Goal: Task Accomplishment & Management: Use online tool/utility

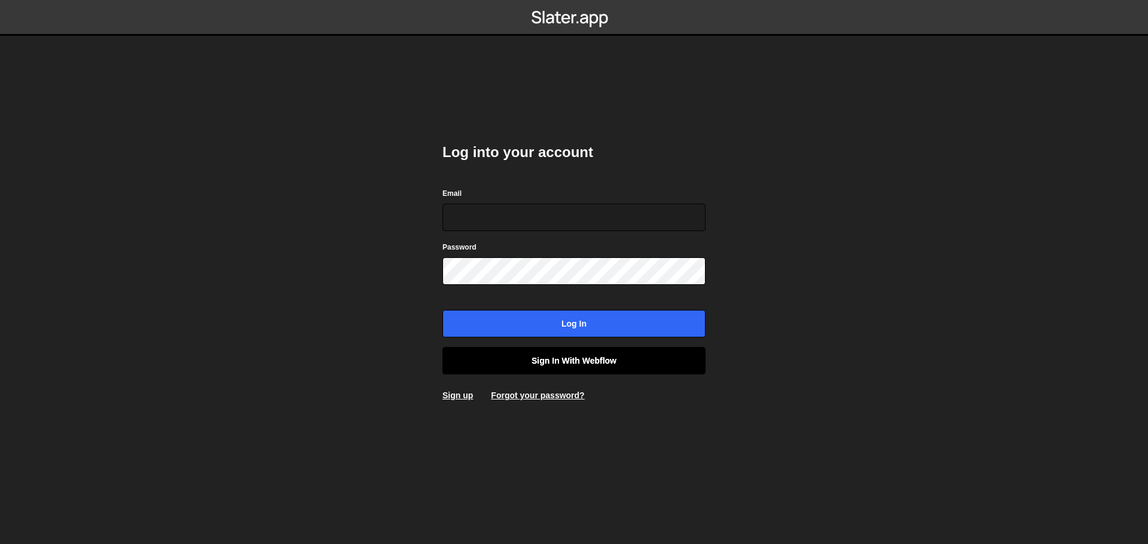
click at [535, 368] on link "Sign in with Webflow" at bounding box center [573, 360] width 263 height 27
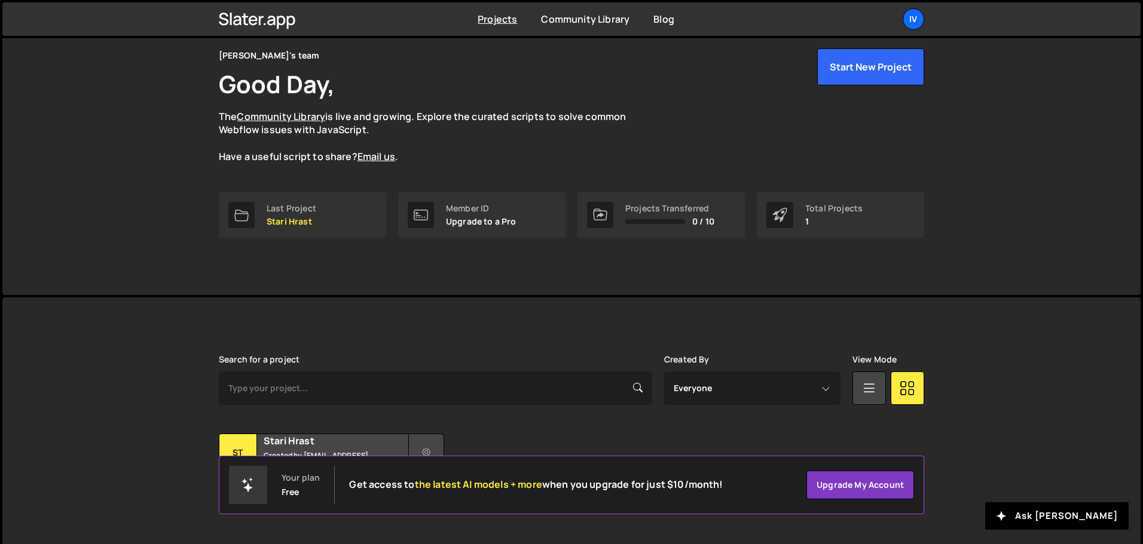
scroll to position [71, 0]
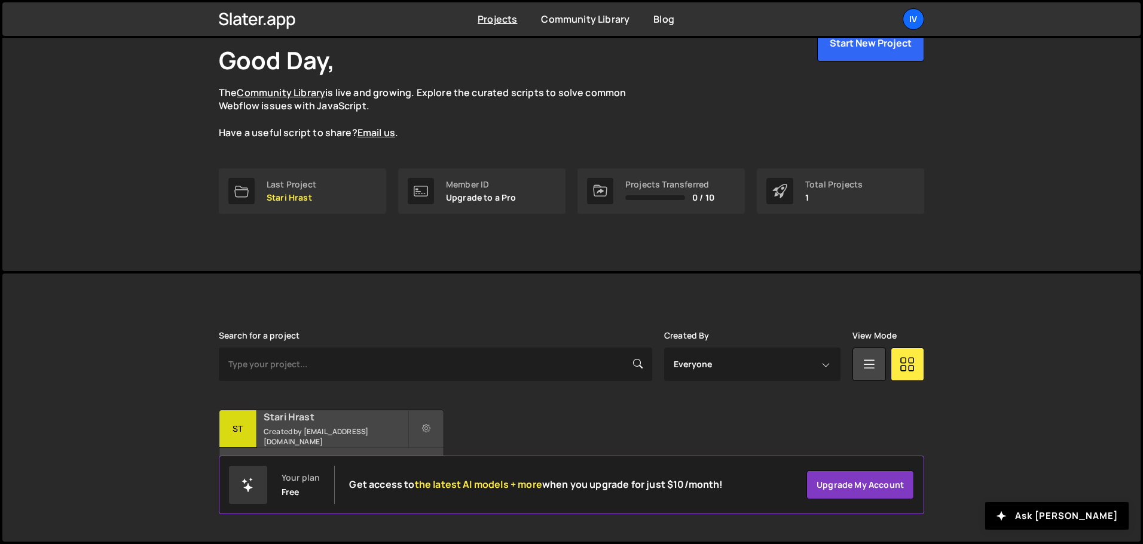
click at [375, 432] on small "Created by [EMAIL_ADDRESS][DOMAIN_NAME]" at bounding box center [336, 437] width 144 height 20
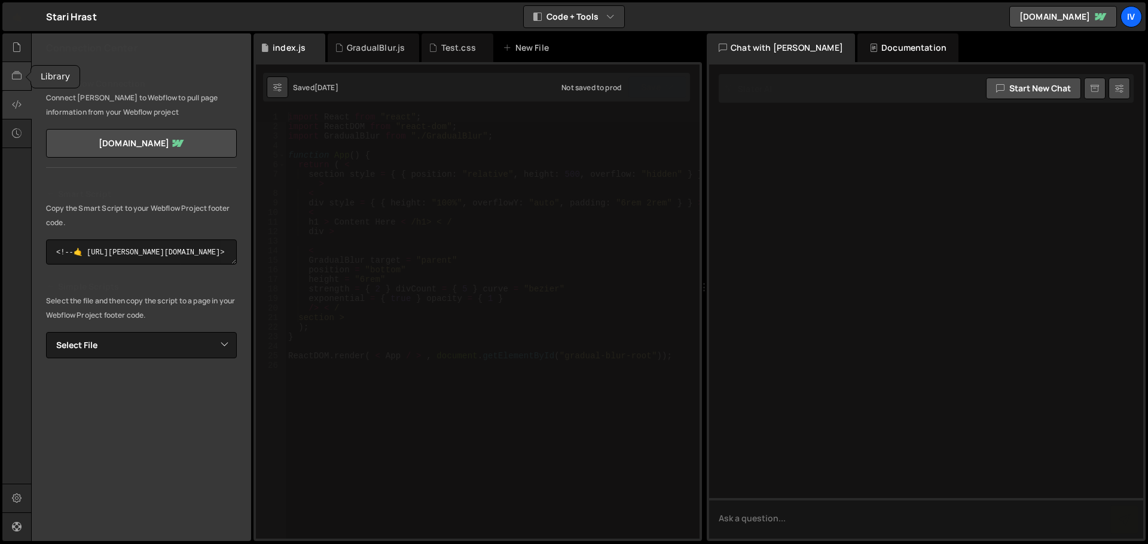
click at [14, 75] on icon at bounding box center [17, 75] width 10 height 13
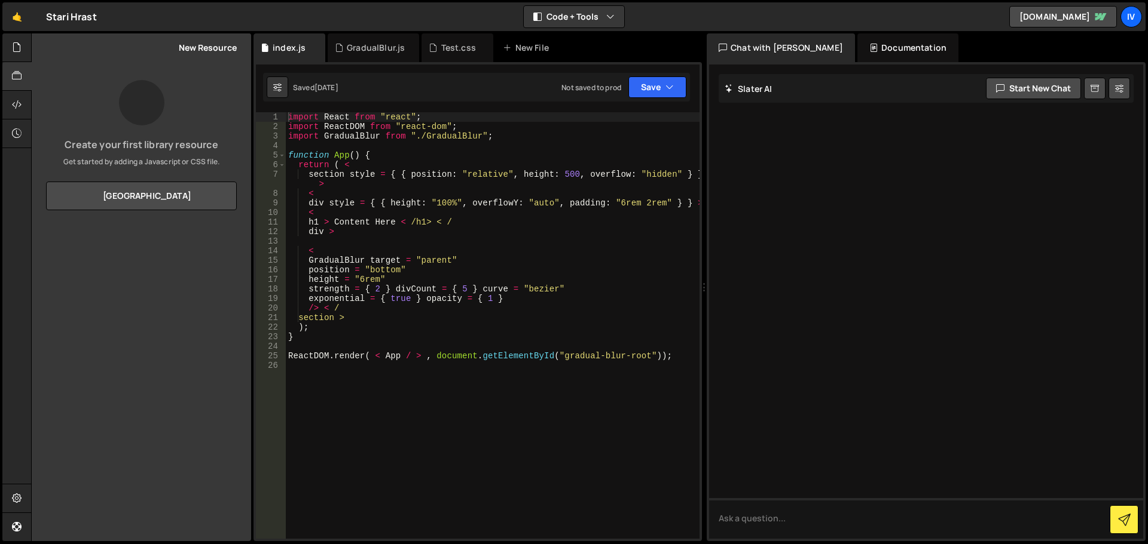
click at [341, 39] on div "GradualBlur.js" at bounding box center [373, 47] width 91 height 29
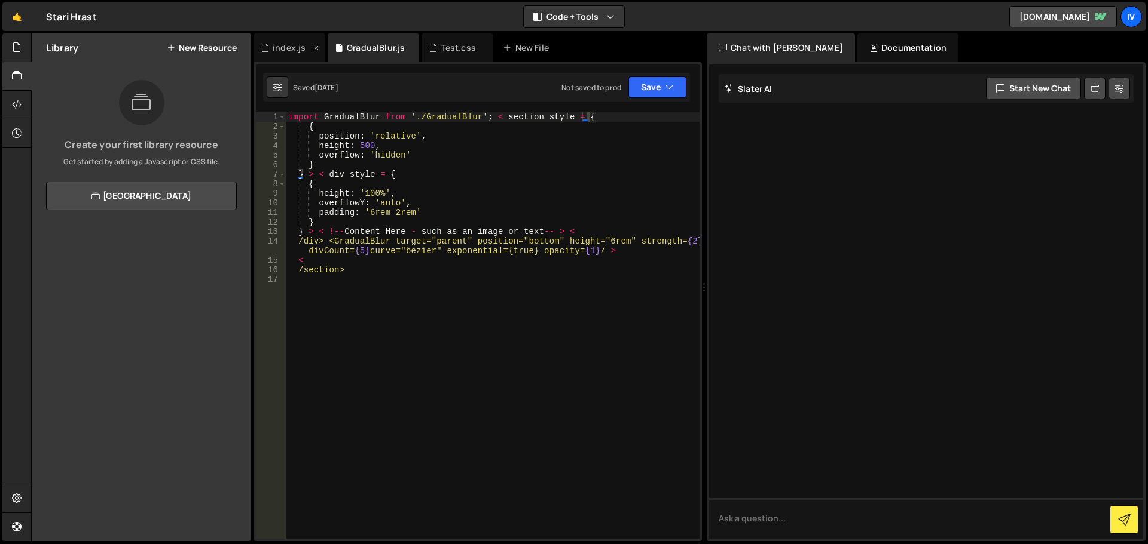
click at [315, 44] on icon at bounding box center [316, 48] width 8 height 12
click at [334, 47] on icon at bounding box center [336, 48] width 8 height 12
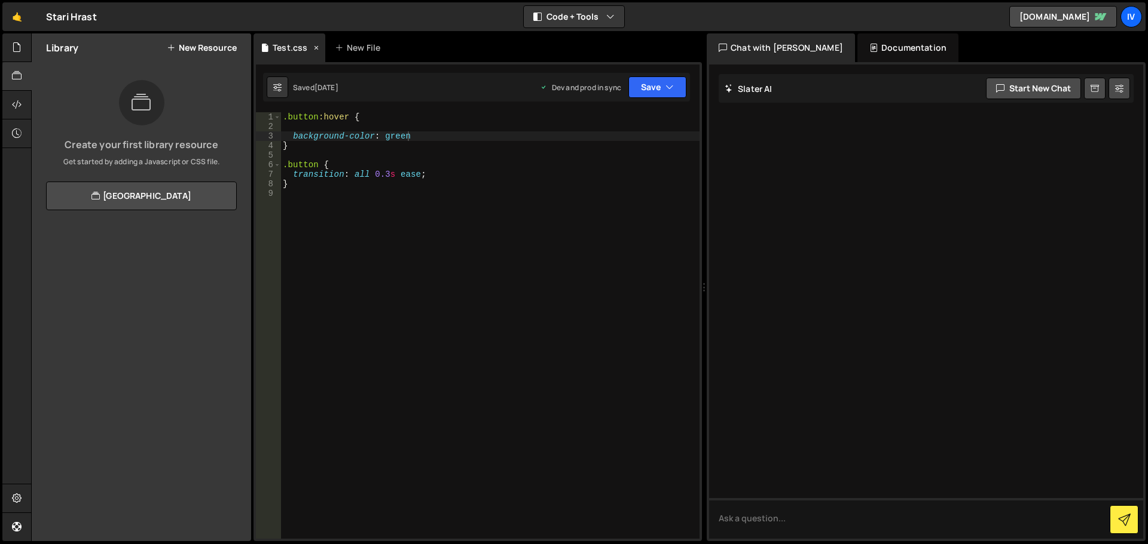
click at [319, 50] on icon at bounding box center [316, 48] width 8 height 12
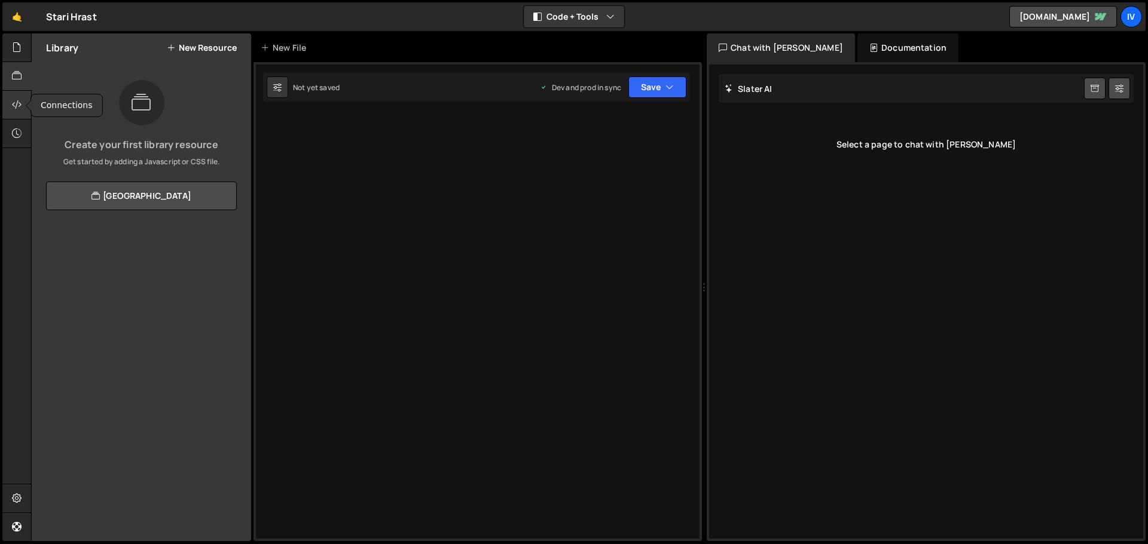
click at [22, 108] on div at bounding box center [16, 105] width 29 height 29
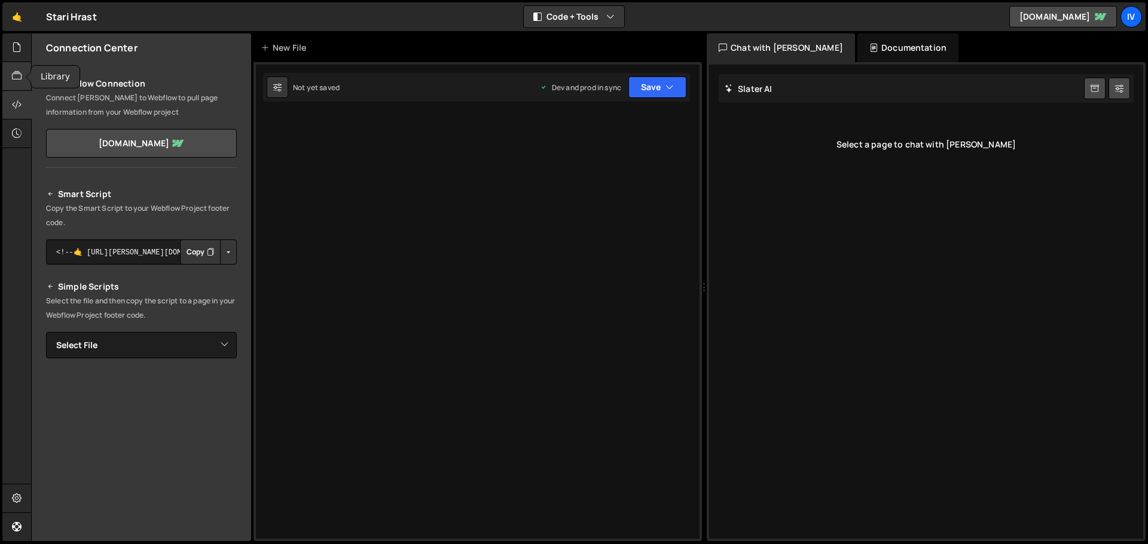
click at [18, 85] on div at bounding box center [16, 76] width 29 height 29
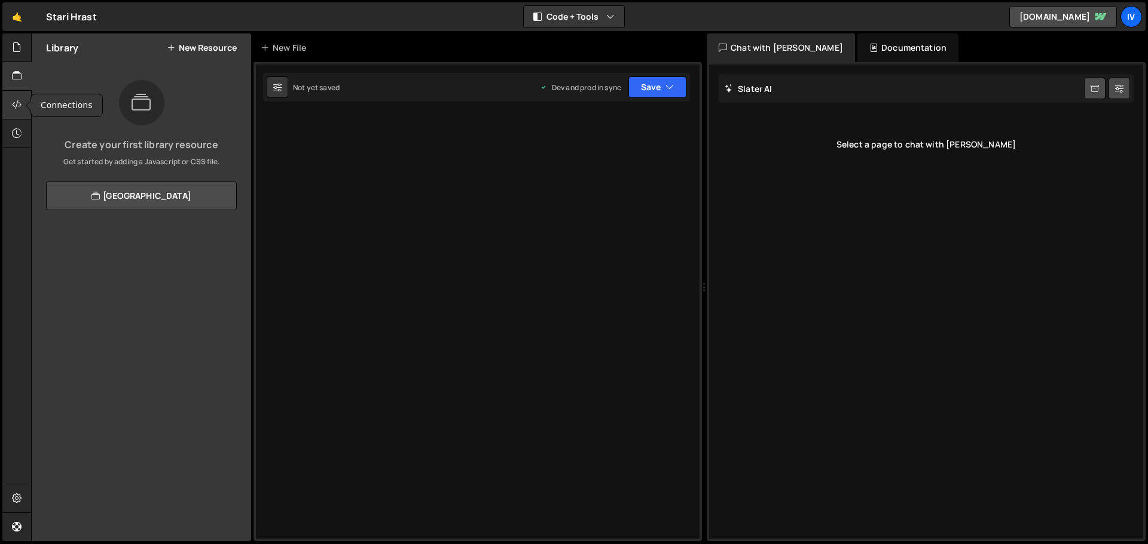
click at [13, 112] on div at bounding box center [16, 105] width 29 height 29
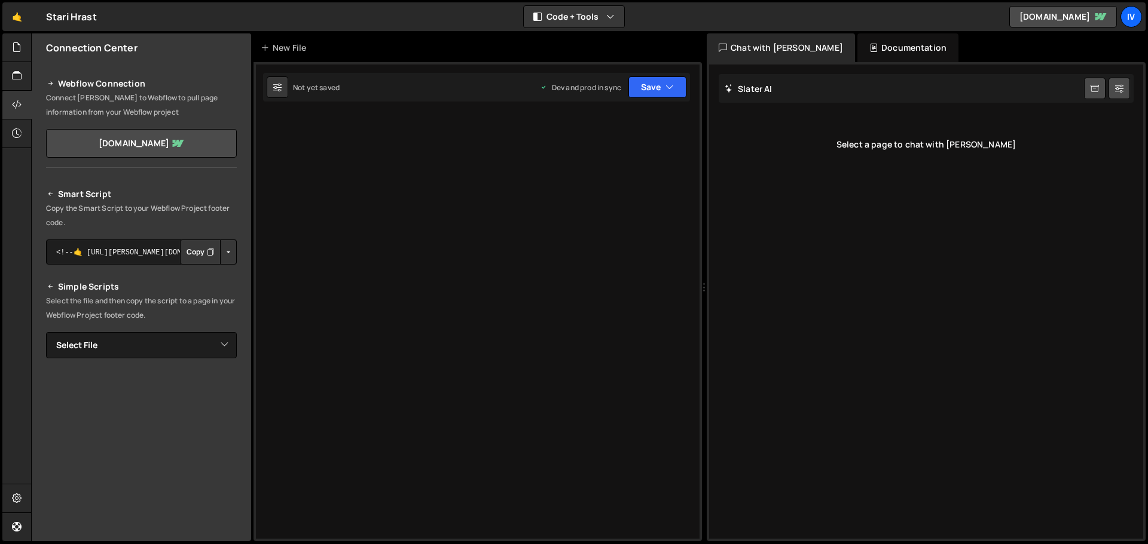
click at [200, 253] on button "Copy" at bounding box center [200, 252] width 41 height 25
drag, startPoint x: 185, startPoint y: 207, endPoint x: 211, endPoint y: 207, distance: 25.7
click at [211, 207] on p "Copy the Smart Script to your Webflow Project footer code." at bounding box center [141, 215] width 191 height 29
click at [271, 42] on div "New File" at bounding box center [286, 48] width 50 height 12
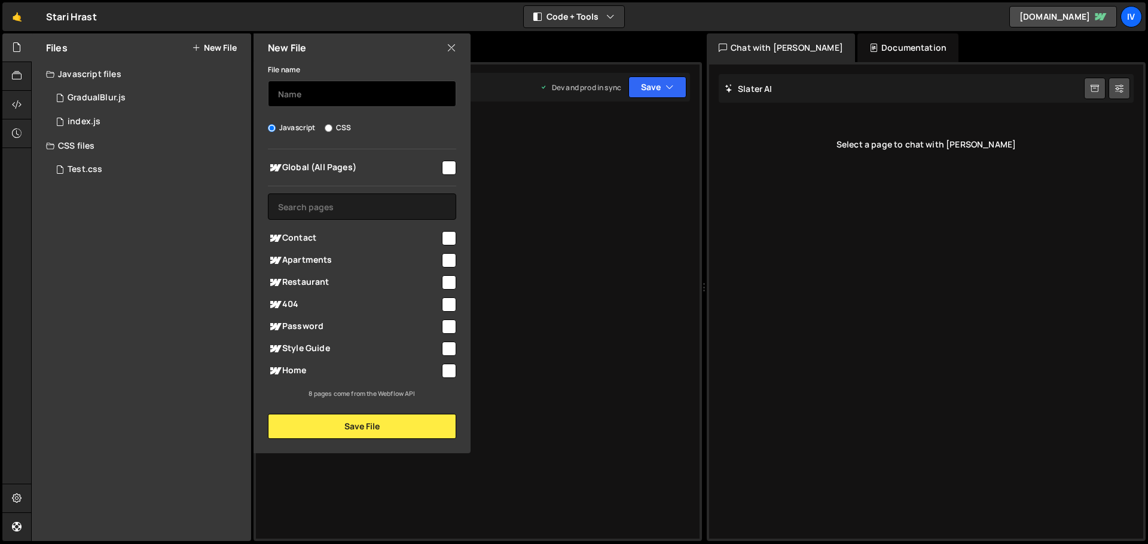
click at [310, 94] on input "text" at bounding box center [362, 94] width 188 height 26
click at [219, 237] on div "Files New File Javascript files 1 GradualBlur.js 0 1 index.js 0 CSS files Test.…" at bounding box center [141, 287] width 219 height 508
click at [444, 53] on div "New File" at bounding box center [361, 47] width 217 height 29
click at [189, 98] on div "1 GradualBlur.js 0" at bounding box center [148, 98] width 205 height 24
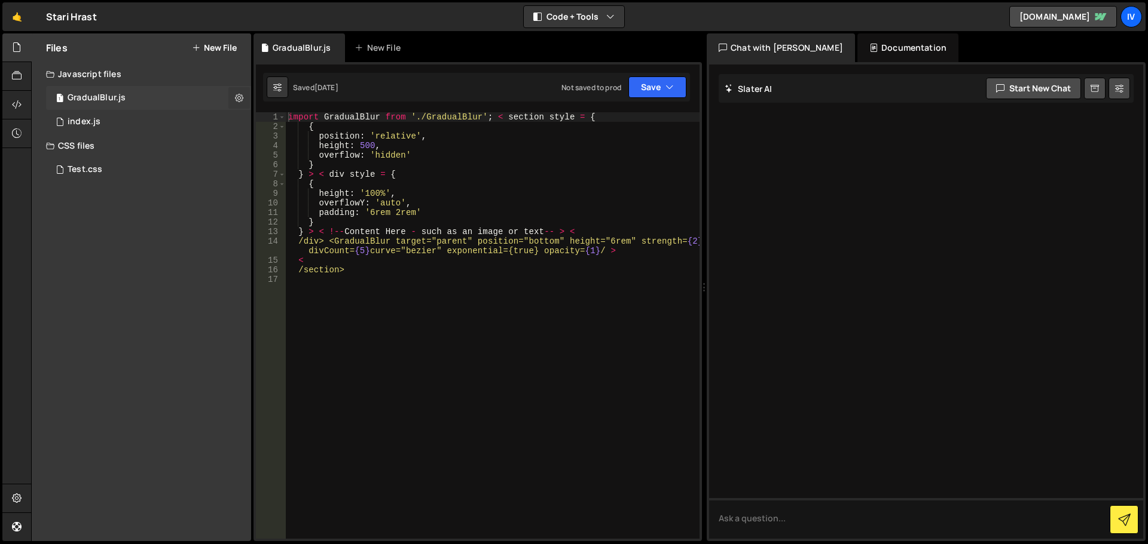
click at [240, 99] on icon at bounding box center [239, 97] width 8 height 11
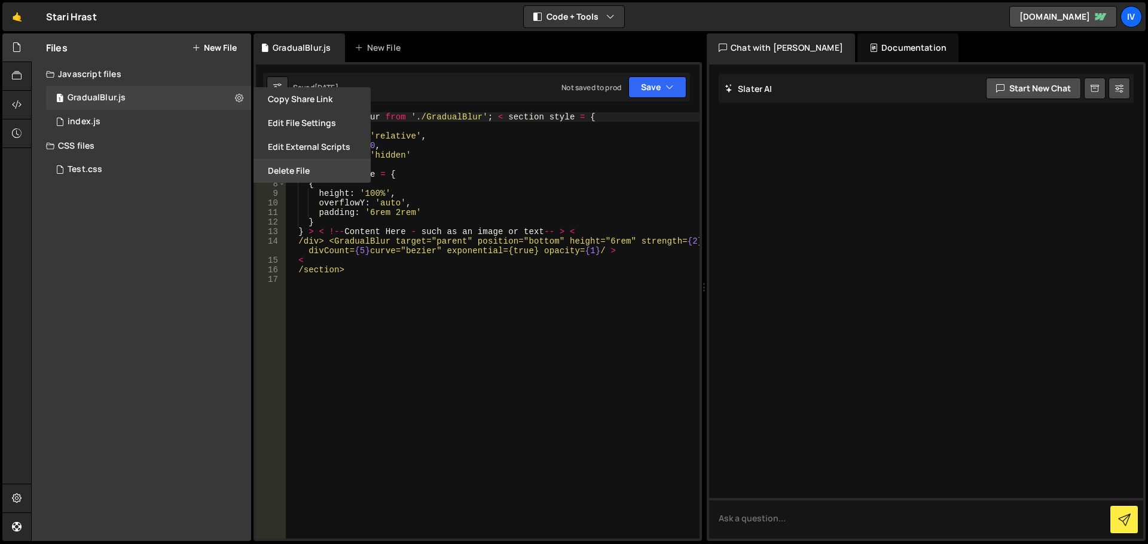
click at [277, 169] on button "Delete File" at bounding box center [311, 171] width 117 height 24
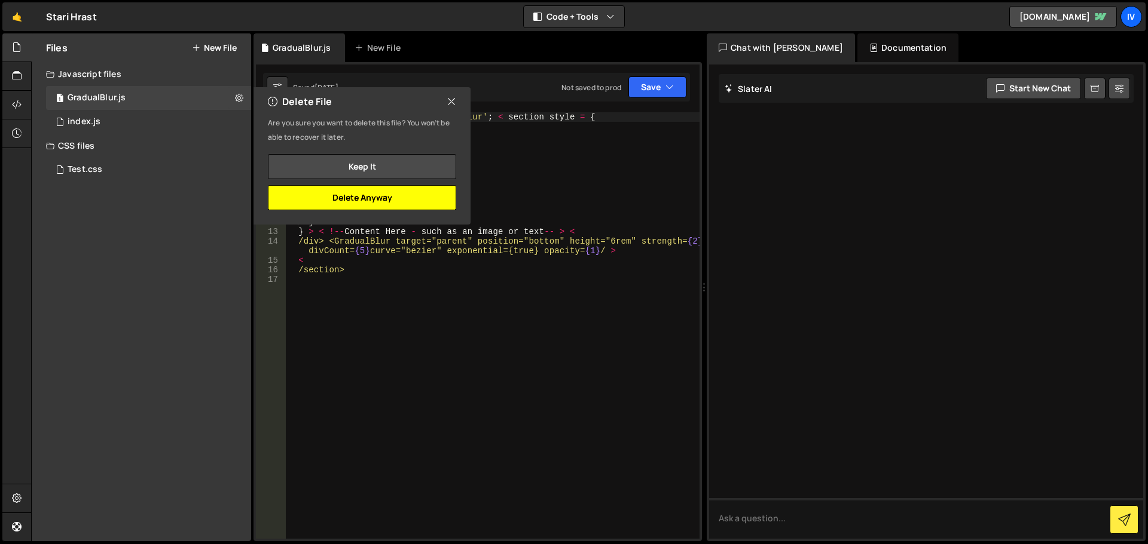
click at [393, 201] on button "Delete Anyway" at bounding box center [362, 197] width 188 height 25
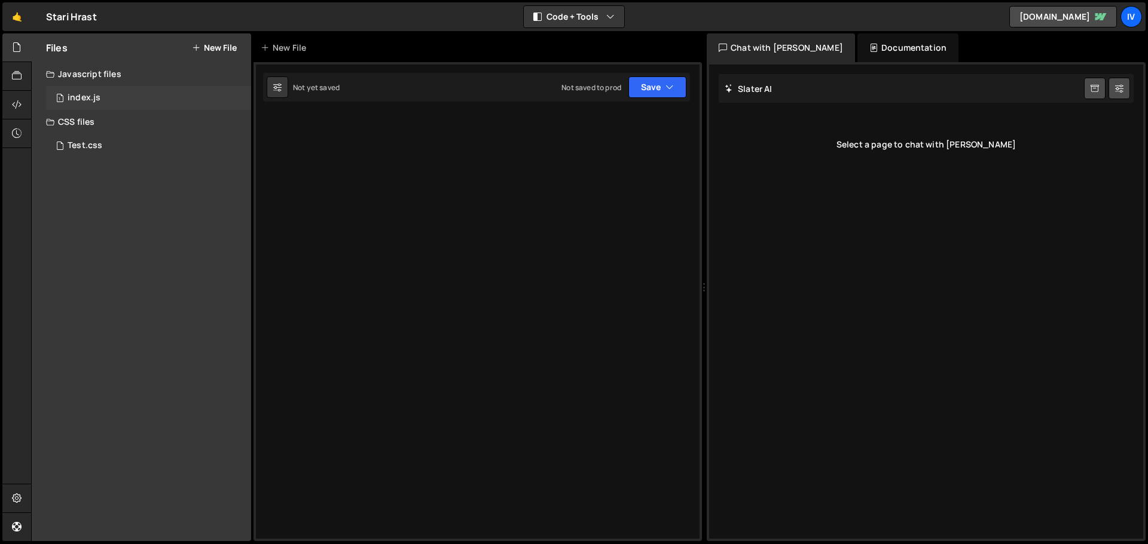
click at [231, 99] on div "1 index.js 0" at bounding box center [148, 98] width 205 height 24
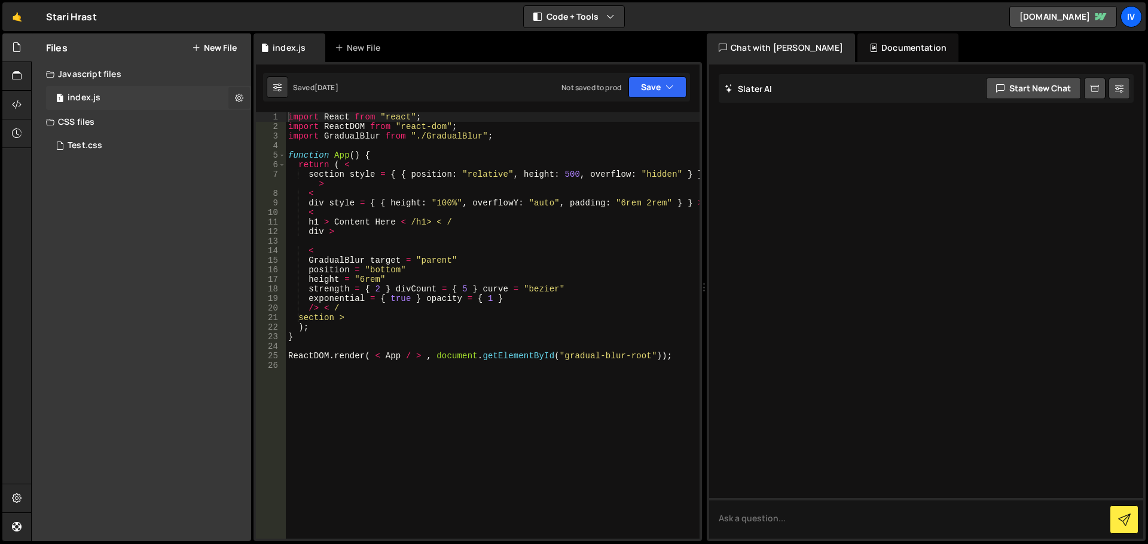
click at [236, 94] on icon at bounding box center [239, 97] width 8 height 11
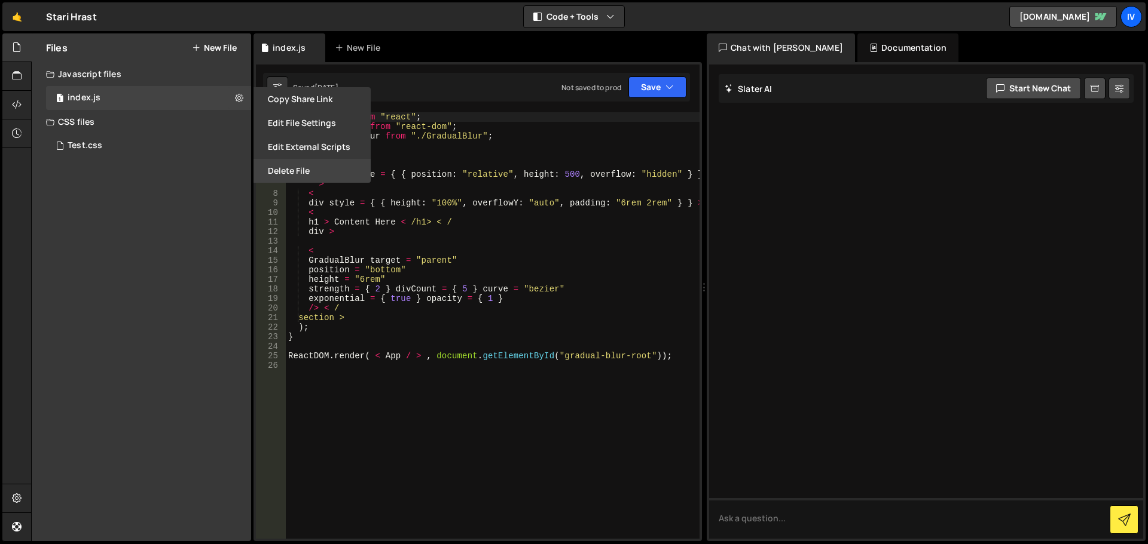
click at [282, 170] on button "Delete File" at bounding box center [311, 171] width 117 height 24
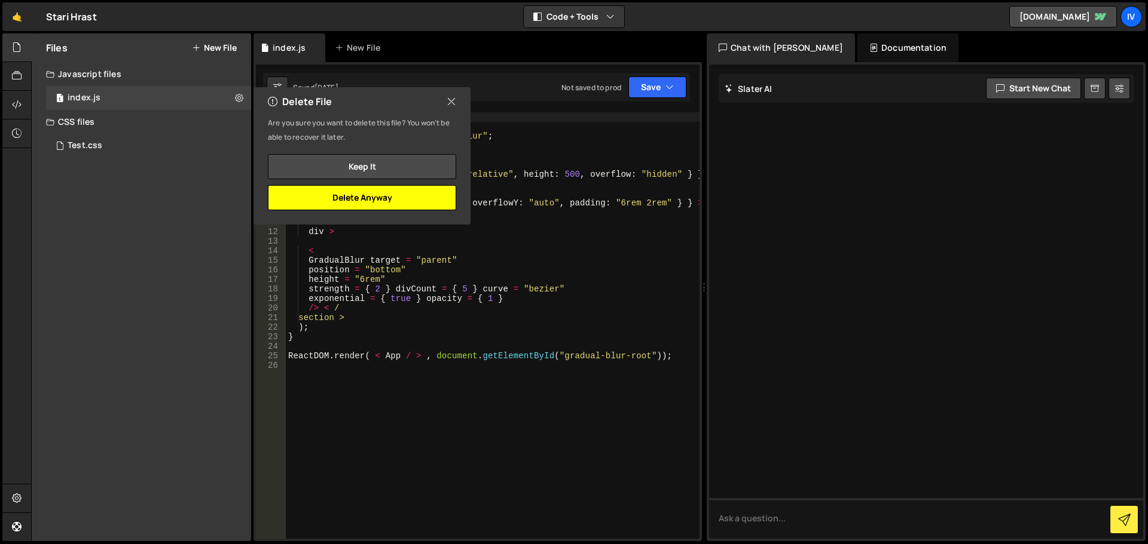
click at [298, 198] on button "Delete Anyway" at bounding box center [362, 197] width 188 height 25
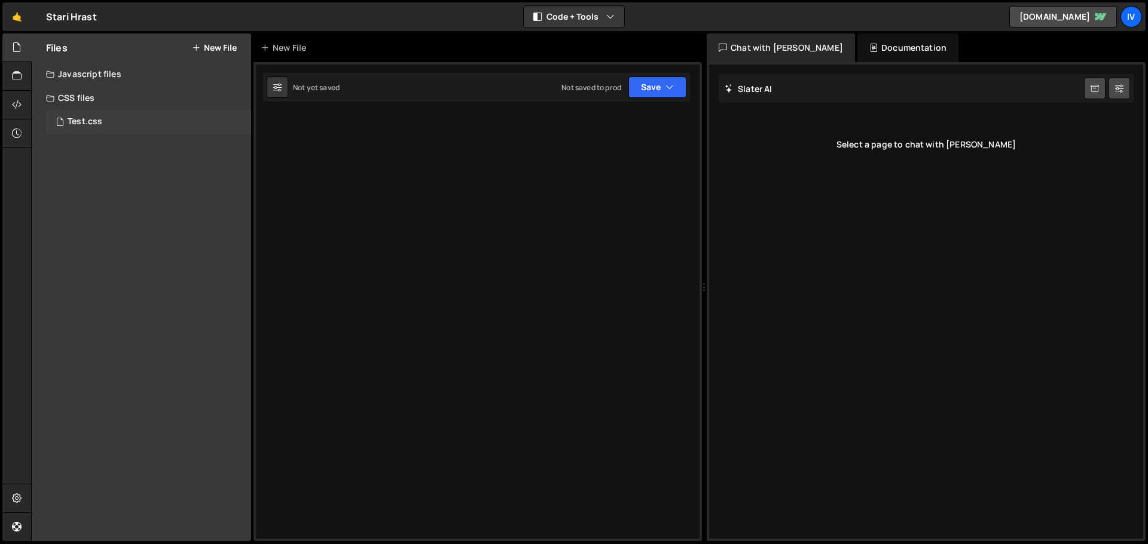
click at [136, 119] on div "Test.css 0" at bounding box center [148, 122] width 205 height 24
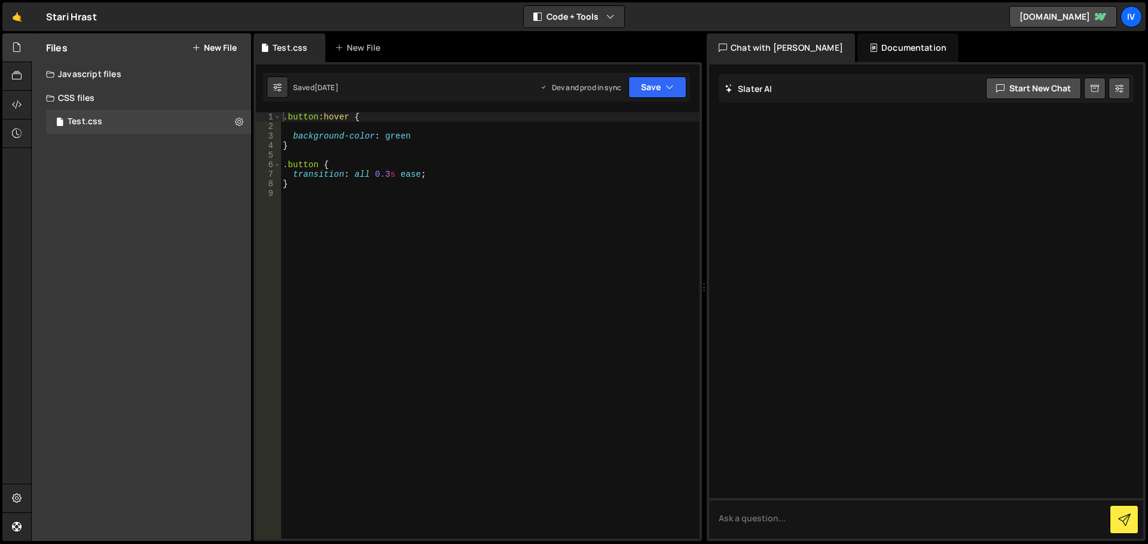
type textarea "background-color: green"
click at [422, 137] on div ".button :hover { background-color : green } .button { transition : all 0.3 s ea…" at bounding box center [489, 335] width 419 height 446
drag, startPoint x: 418, startPoint y: 139, endPoint x: 366, endPoint y: 135, distance: 51.5
click at [366, 135] on div ".button :hover { background-color : green } .button { transition : all 0.3 s ea…" at bounding box center [489, 335] width 419 height 446
click at [406, 130] on div ".button :hover { background-color : green } .button { transition : all 0.3 s ea…" at bounding box center [489, 335] width 419 height 446
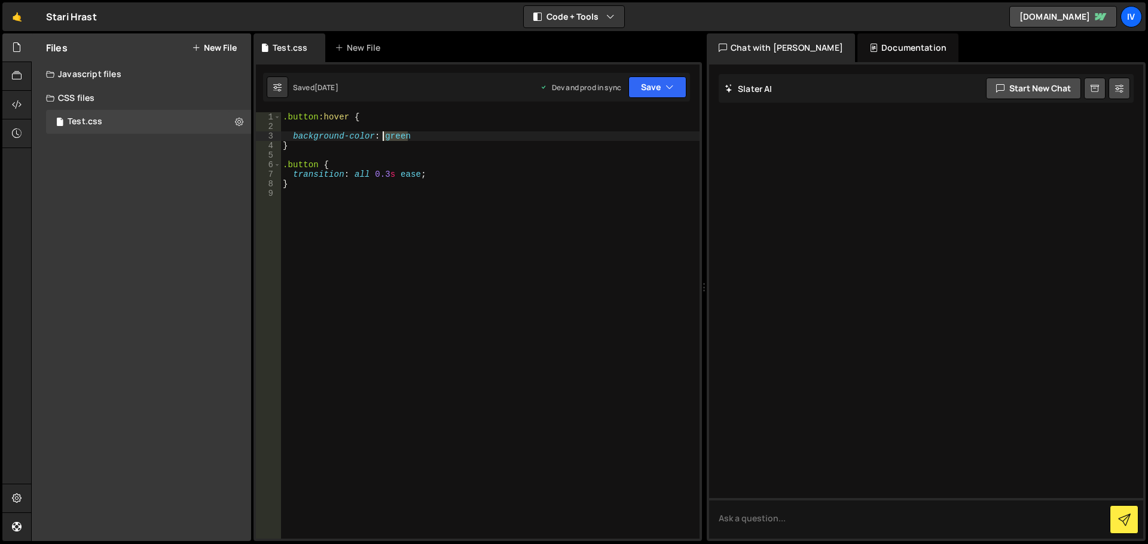
drag, startPoint x: 416, startPoint y: 136, endPoint x: 383, endPoint y: 134, distance: 32.9
click at [383, 134] on div ".button :hover { background-color : green } .button { transition : all 0.3 s ea…" at bounding box center [489, 335] width 419 height 446
click at [446, 173] on div ".button :hover { background-color : red ; } .button { transition : all 0.3 s ea…" at bounding box center [489, 335] width 419 height 446
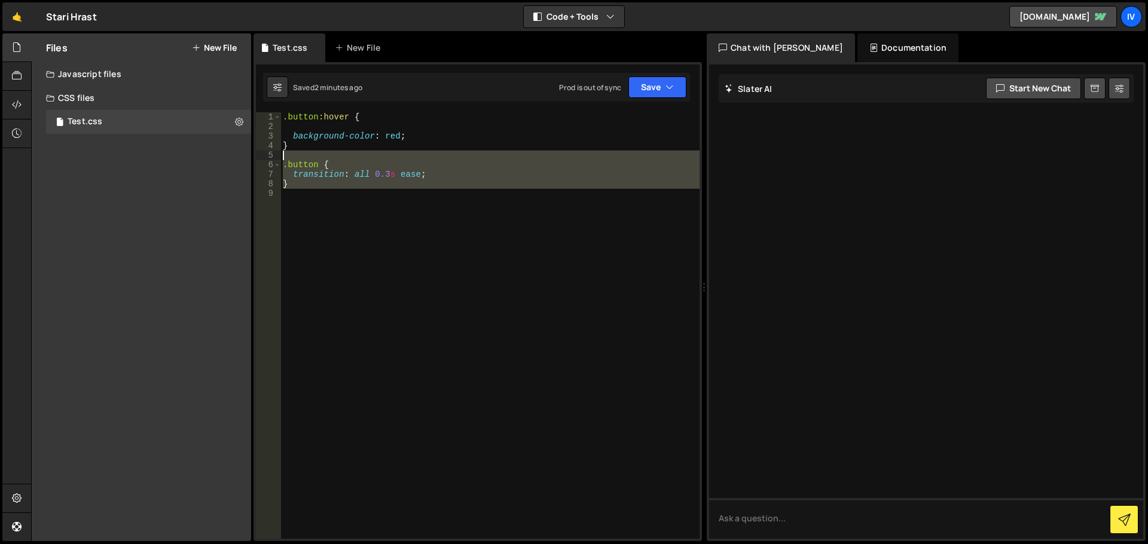
drag, startPoint x: 407, startPoint y: 231, endPoint x: 275, endPoint y: 160, distance: 150.0
click at [275, 160] on div "transition: all 0.3s ease; 1 2 3 4 5 6 7 8 9 .button :hover { background-color …" at bounding box center [477, 325] width 443 height 427
type textarea ".button {"
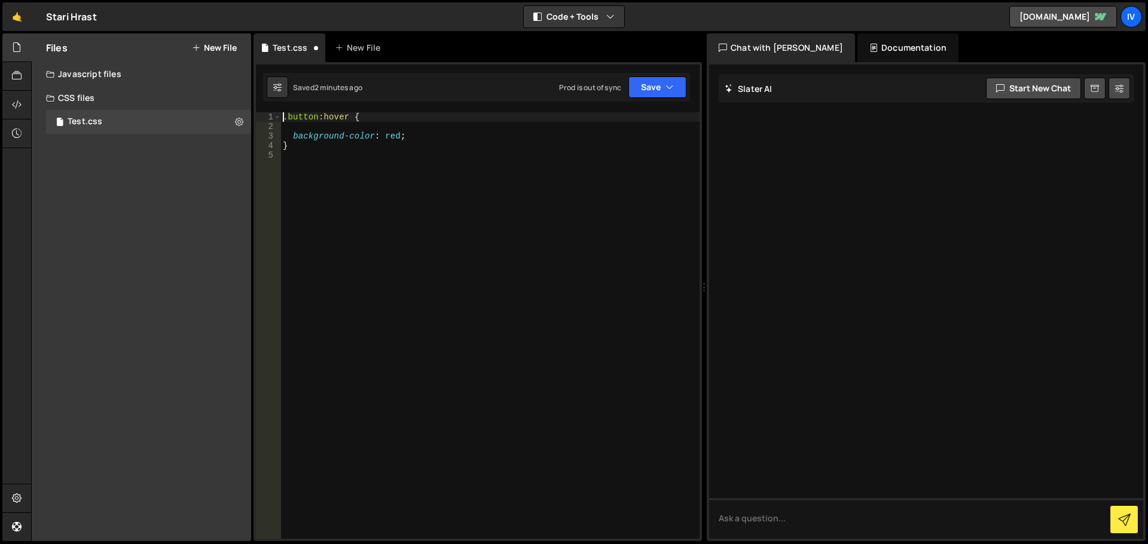
click at [284, 115] on div ".button :hover { background-color : red ; }" at bounding box center [489, 335] width 419 height 446
type textarea ".button:hover {"
paste textarea ".button:hover {"
click at [426, 157] on div ".button { transition : all 0.3 s ease ; } .button :hover { background-color : r…" at bounding box center [489, 335] width 419 height 446
click at [423, 160] on div ".button { transition : all 0.3 s ease ; } .button :hover { background-color : r…" at bounding box center [489, 335] width 419 height 446
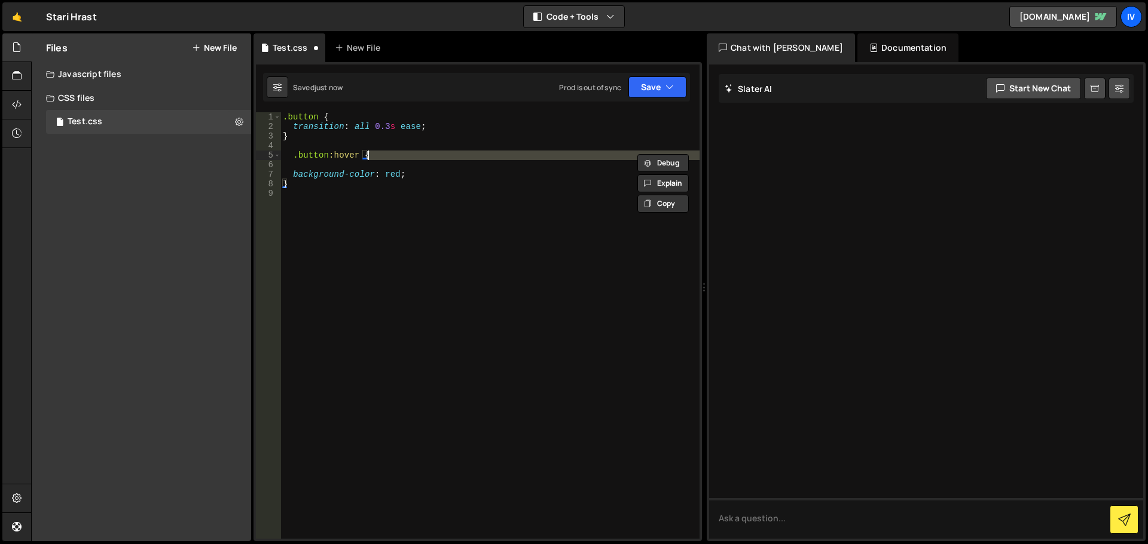
type textarea ".button:hover {"
click at [415, 168] on div ".button { transition : all 0.3 s ease ; } .button :hover { background-color : r…" at bounding box center [489, 325] width 419 height 427
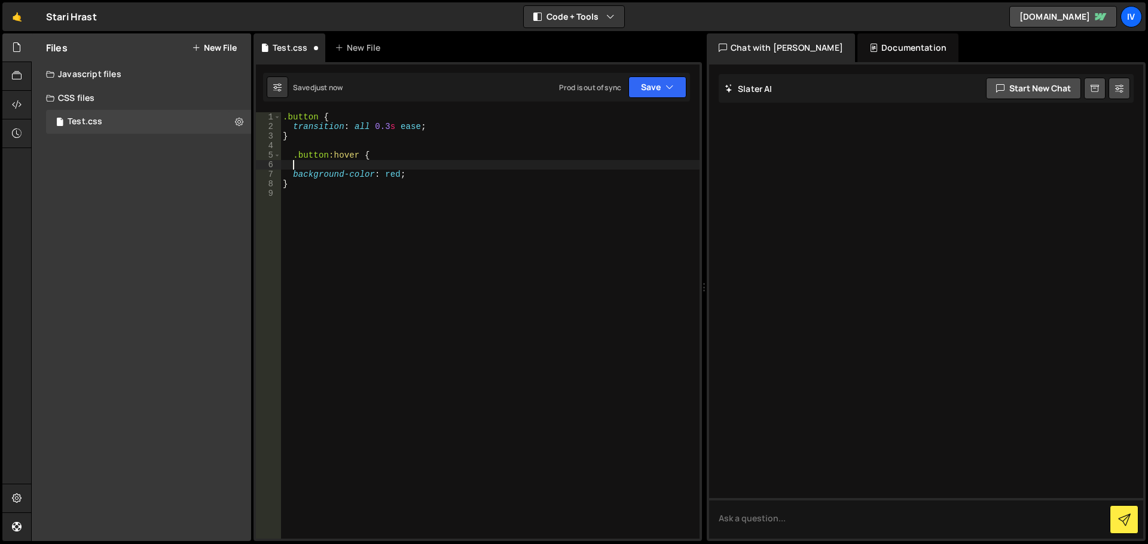
click at [406, 118] on div ".button { transition : all 0.3 s ease ; } .button :hover { background-color : r…" at bounding box center [489, 335] width 419 height 446
click at [331, 112] on div "Type cmd + s to save your Javascript file. XXXXXXXXXXXXXXXXXXXXXXXXXXXXXXXXXXXX…" at bounding box center [477, 301] width 448 height 479
drag, startPoint x: 332, startPoint y: 115, endPoint x: 235, endPoint y: 117, distance: 96.8
click at [235, 117] on div "Files New File Javascript files CSS files Test.css 0 Copy share link Edit File …" at bounding box center [589, 287] width 1116 height 509
type textarea ".button {"
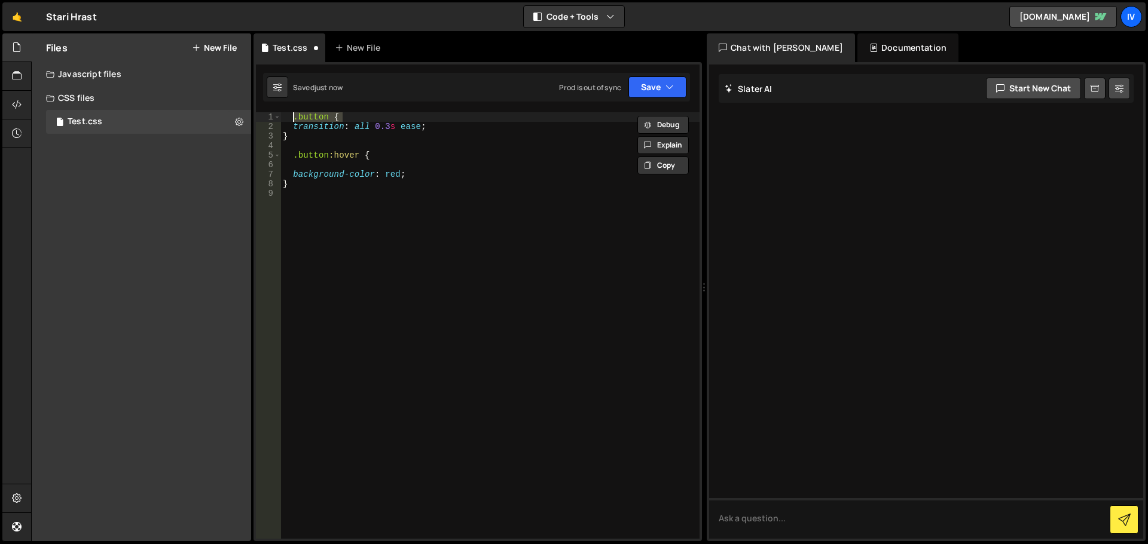
click at [378, 147] on div ".button { transition : all 0.3 s ease ; } .button :hover { background-color : r…" at bounding box center [489, 335] width 419 height 446
click at [300, 154] on div ".button { transition : all 0.3 s ease ; } .button :hover { background-color : r…" at bounding box center [489, 335] width 419 height 446
click at [293, 155] on div ".button { transition : all 0.3 s ease ; } .button :hover { background-color : r…" at bounding box center [489, 335] width 419 height 446
type textarea ".button:hover {"
click at [409, 142] on div ".button { transition : all 0.3 s ease ; } .button :hover { background-color : r…" at bounding box center [489, 335] width 419 height 446
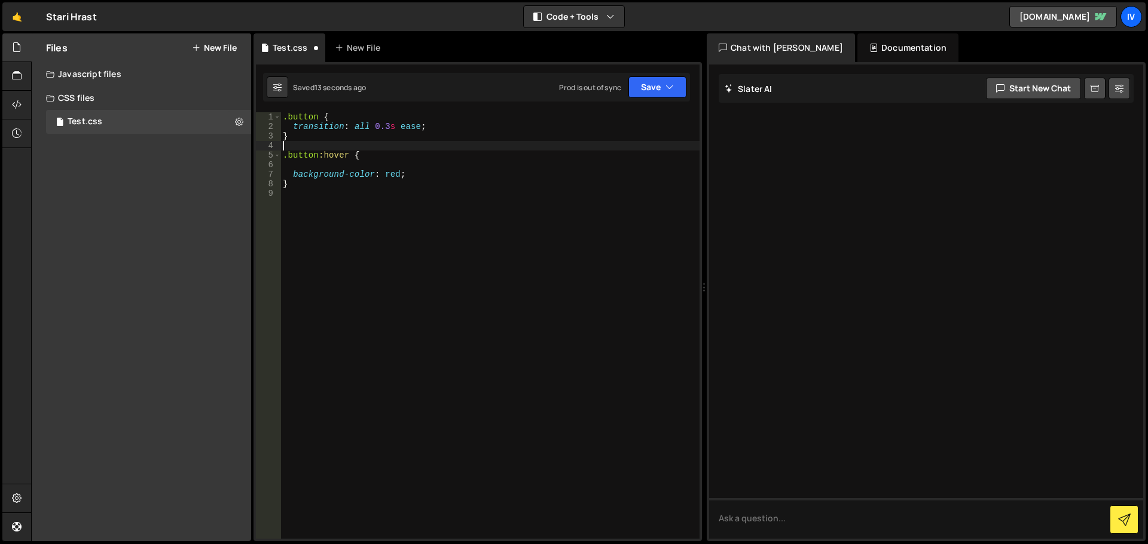
click at [399, 164] on div ".button { transition : all 0.3 s ease ; } .button :hover { background-color : r…" at bounding box center [489, 335] width 419 height 446
click at [822, 524] on textarea at bounding box center [926, 518] width 434 height 41
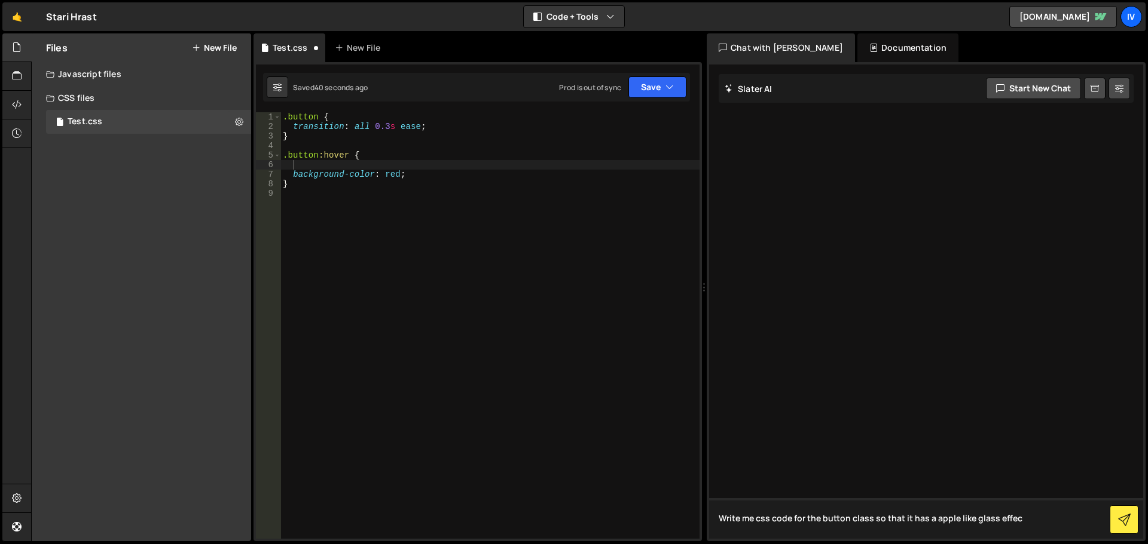
type textarea "Write me css code for the button class so that it has a apple like glass effect"
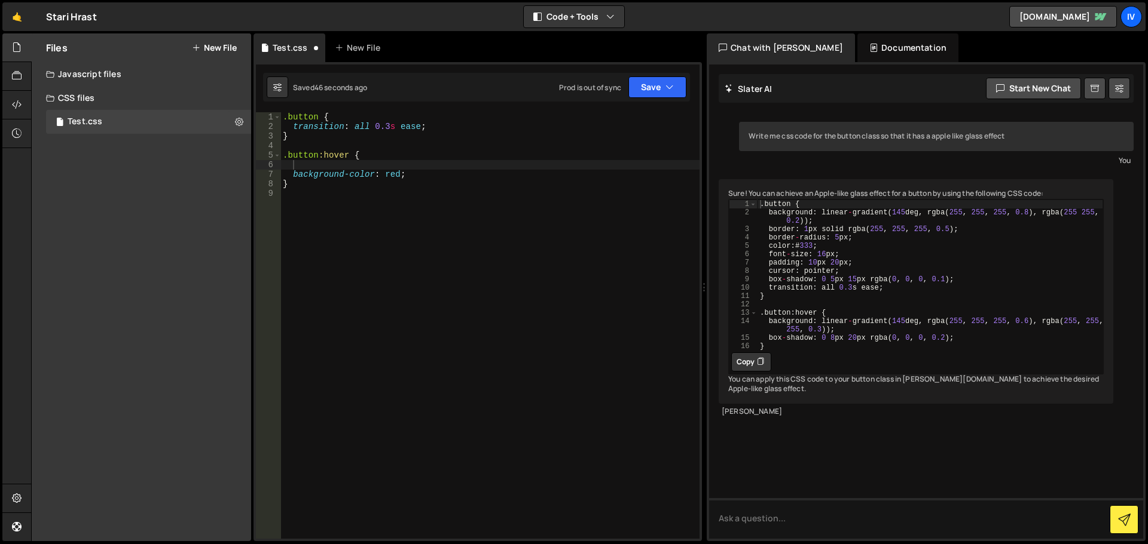
click at [751, 368] on button "Copy" at bounding box center [751, 362] width 40 height 19
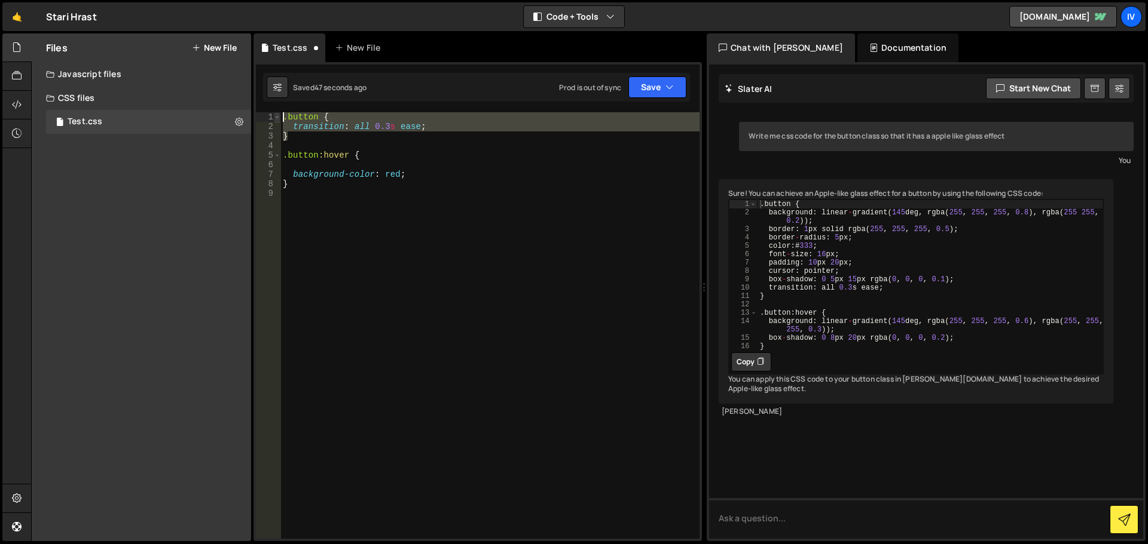
drag, startPoint x: 330, startPoint y: 140, endPoint x: 275, endPoint y: 115, distance: 60.4
click at [275, 115] on div "} 1 2 3 4 5 6 7 8 9 .button { transition : all 0.3 s ease ; } .button :hover { …" at bounding box center [477, 325] width 443 height 427
paste textarea "}"
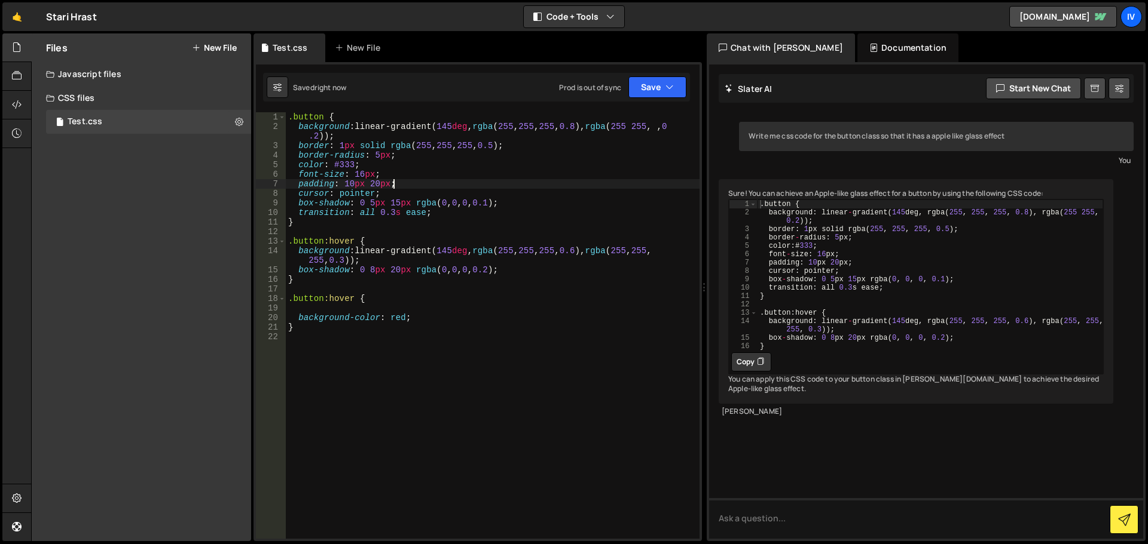
drag, startPoint x: 449, startPoint y: 187, endPoint x: 392, endPoint y: 178, distance: 57.6
click at [392, 178] on div ".button { background : linear-gradient( 145 deg , rgba ( 255 , 255 , 255 , 0.8 …" at bounding box center [493, 335] width 414 height 446
drag, startPoint x: 680, startPoint y: 99, endPoint x: 677, endPoint y: 93, distance: 7.0
click at [678, 94] on div "Saved just now Prod is out of sync Upgrade to Edit Save Save to Staging S Saved…" at bounding box center [476, 87] width 427 height 29
click at [677, 93] on button "Save" at bounding box center [657, 88] width 58 height 22
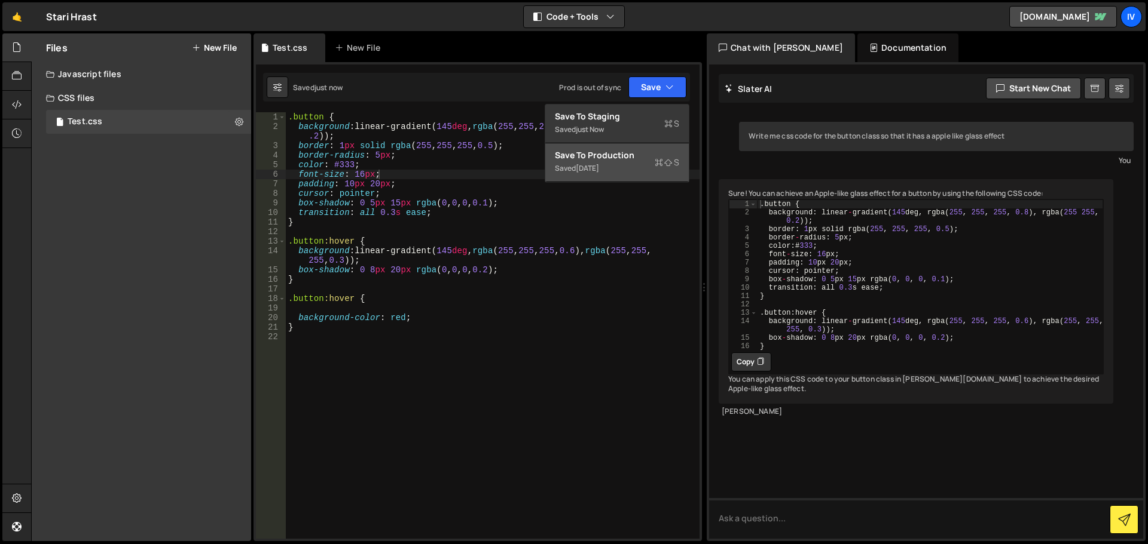
click at [653, 158] on div "Save to Production S" at bounding box center [617, 155] width 124 height 12
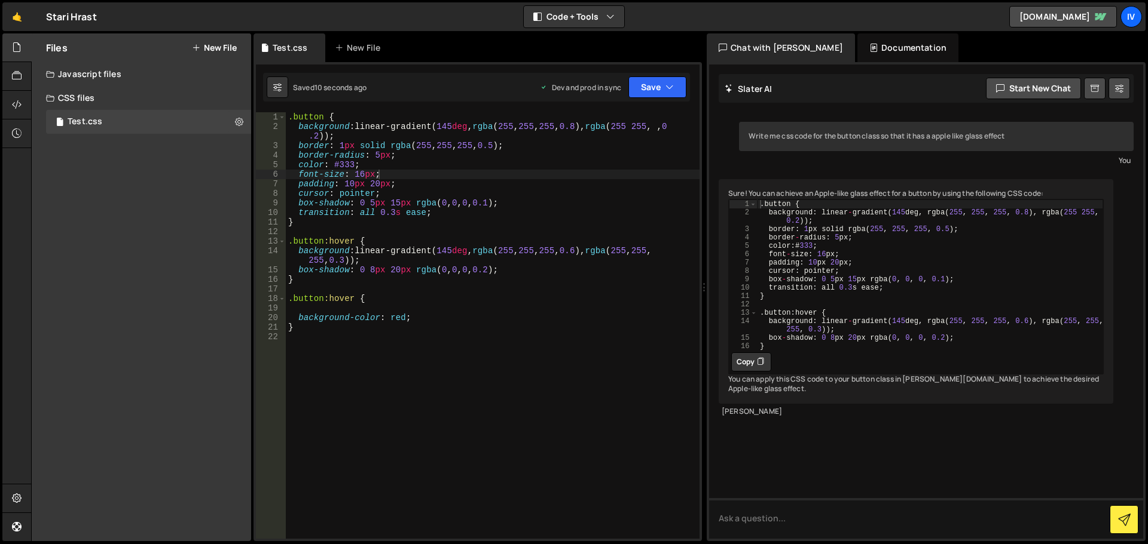
click at [392, 253] on div ".button { background : linear-gradient( 145 deg , rgba ( 255 , 255 , 255 , 0.8 …" at bounding box center [493, 335] width 414 height 446
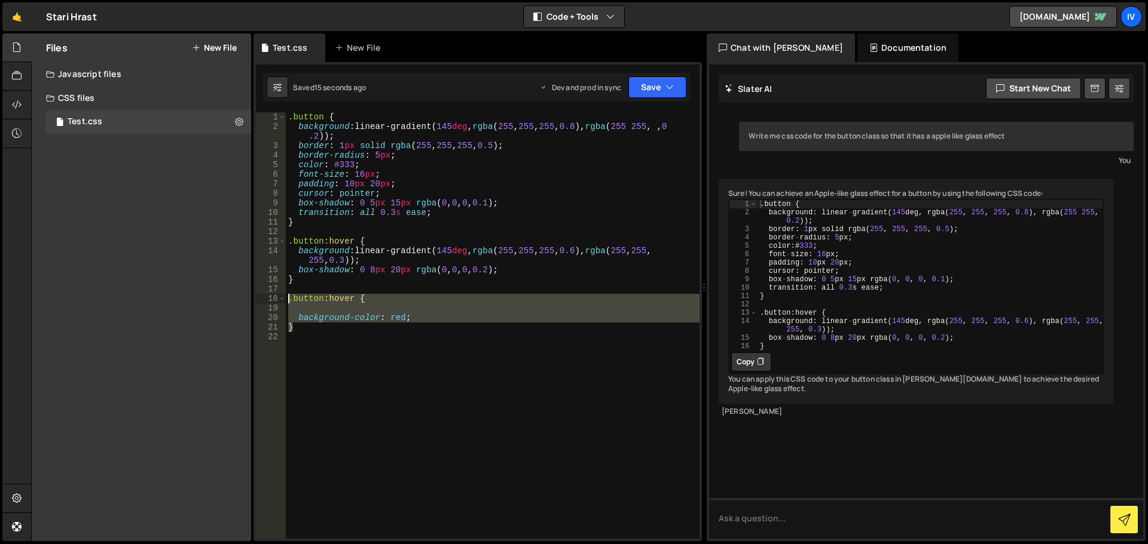
drag, startPoint x: 458, startPoint y: 328, endPoint x: 273, endPoint y: 295, distance: 187.6
click at [273, 295] on div "background: linear-gradient(145deg, rgba(255, 255, 255, 0.6), rgba(255, 255, 25…" at bounding box center [477, 325] width 443 height 427
type textarea ".button:hover {"
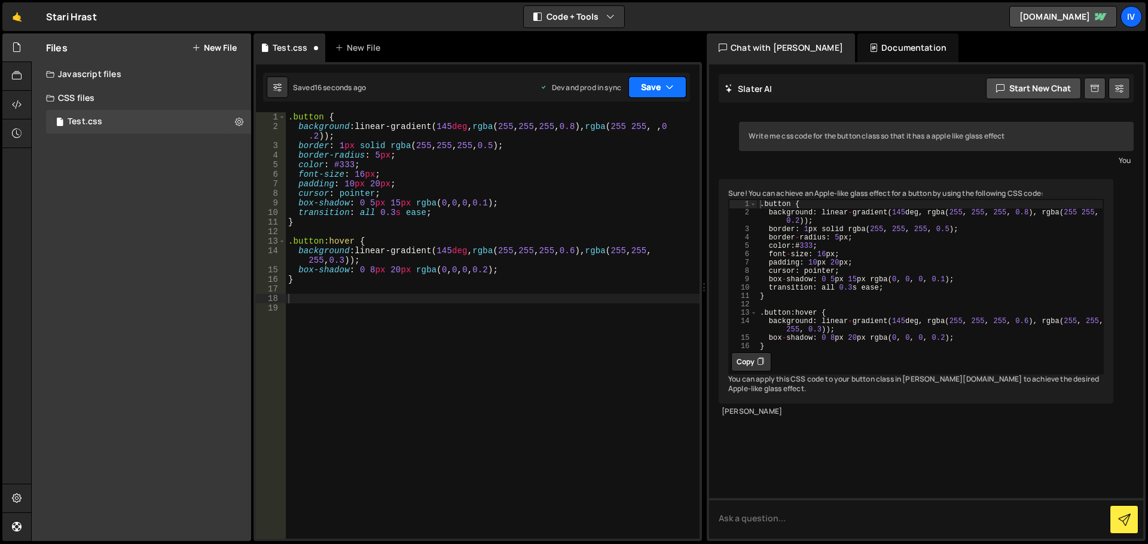
click at [654, 87] on button "Save" at bounding box center [657, 88] width 58 height 22
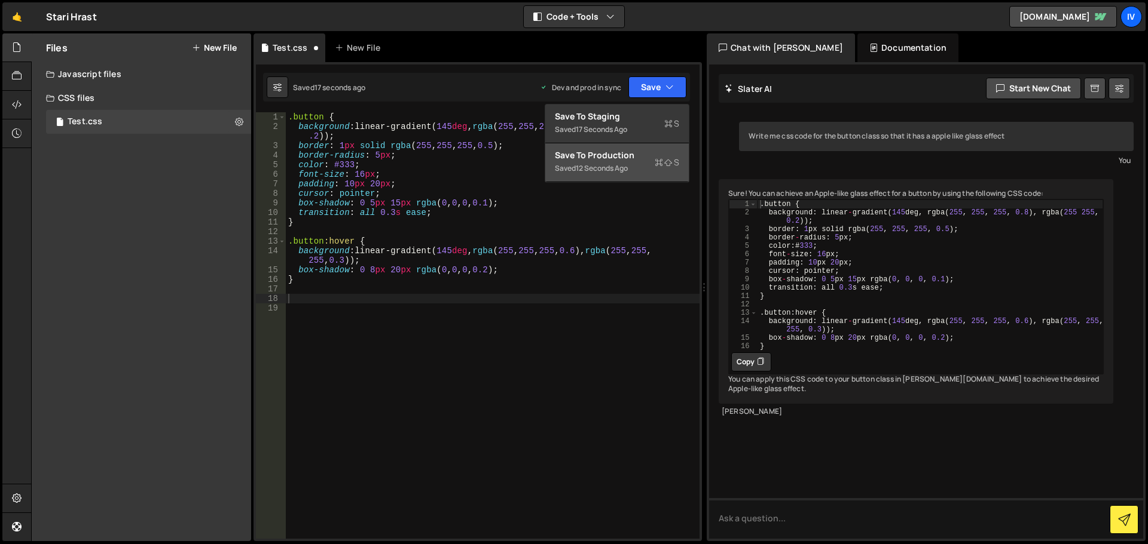
click at [609, 162] on div "Saved 12 seconds ago" at bounding box center [617, 168] width 124 height 14
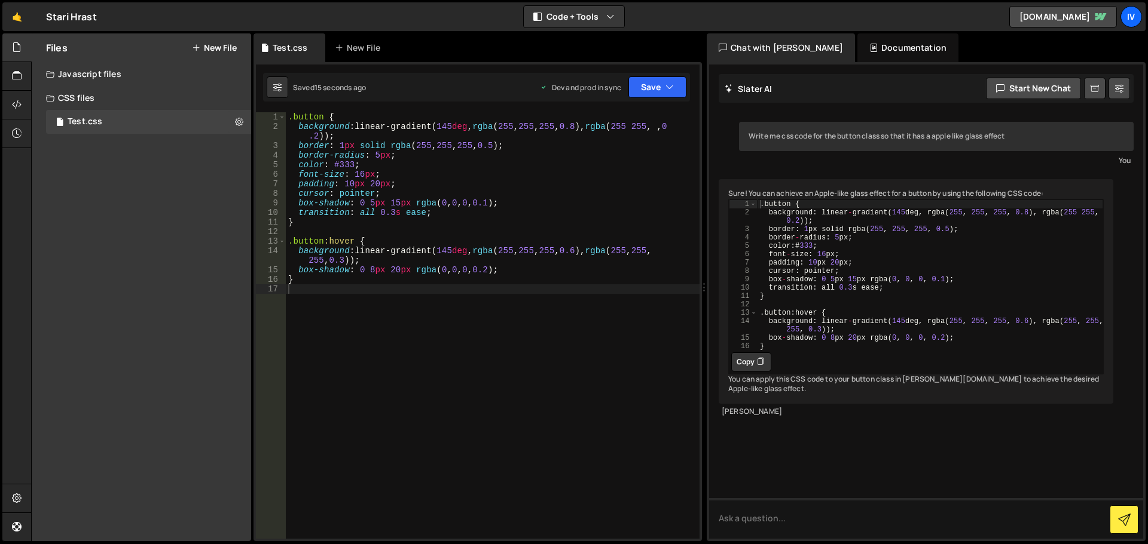
type textarea "border: 1px solid rgba(255, 255, 255, 0.5);"
click at [443, 149] on div ".button { background : linear-gradient( 145 deg , rgba ( 255 , 255 , 255 , 0.8 …" at bounding box center [493, 335] width 414 height 446
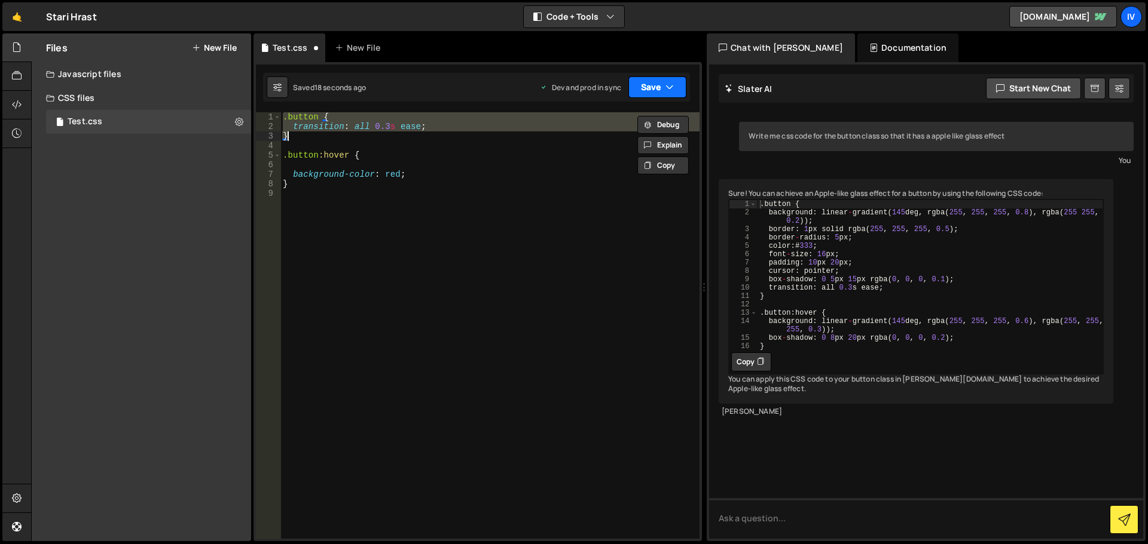
click at [655, 82] on button "Save" at bounding box center [657, 88] width 58 height 22
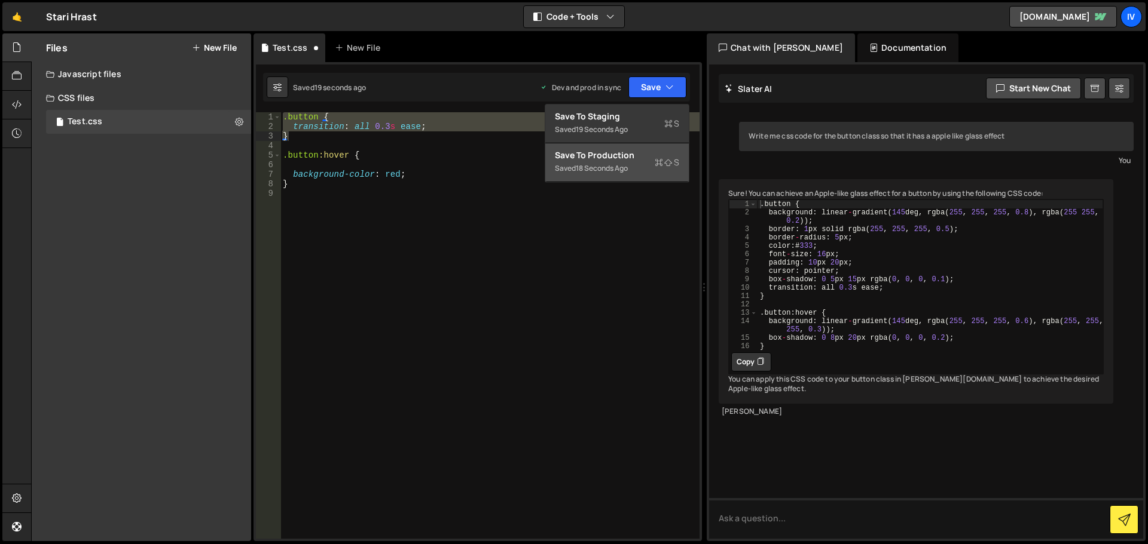
click at [623, 166] on div "18 seconds ago" at bounding box center [602, 168] width 52 height 10
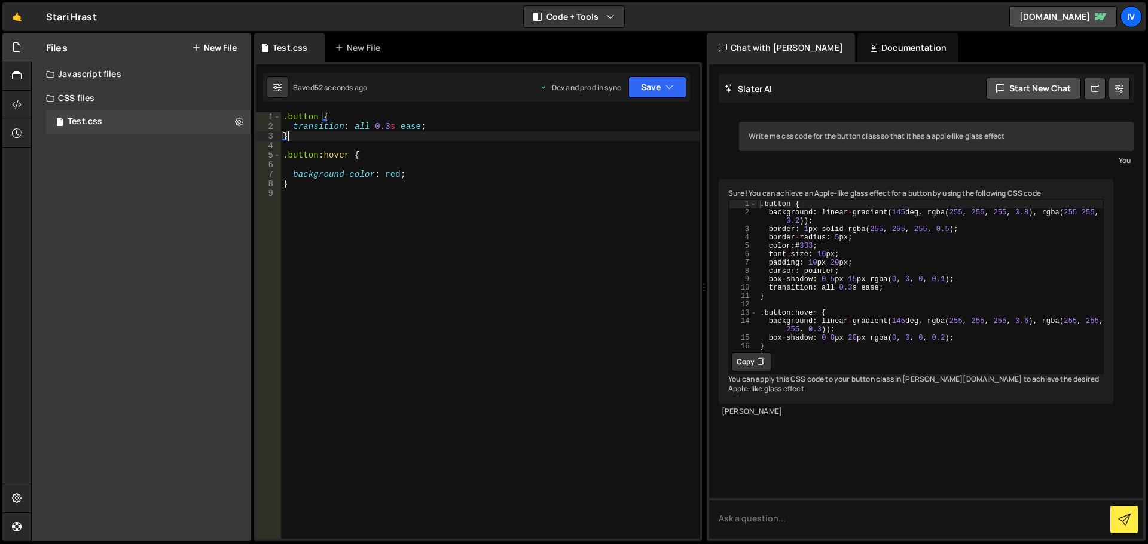
click at [453, 134] on div ".button { transition : all 0.3 s ease ; } .button :hover { background-color : r…" at bounding box center [489, 335] width 419 height 446
click at [460, 172] on div ".button { transition : all 0.3 s ease ; } .button :hover { background-color : r…" at bounding box center [489, 335] width 419 height 446
type textarea "background-color: red;"
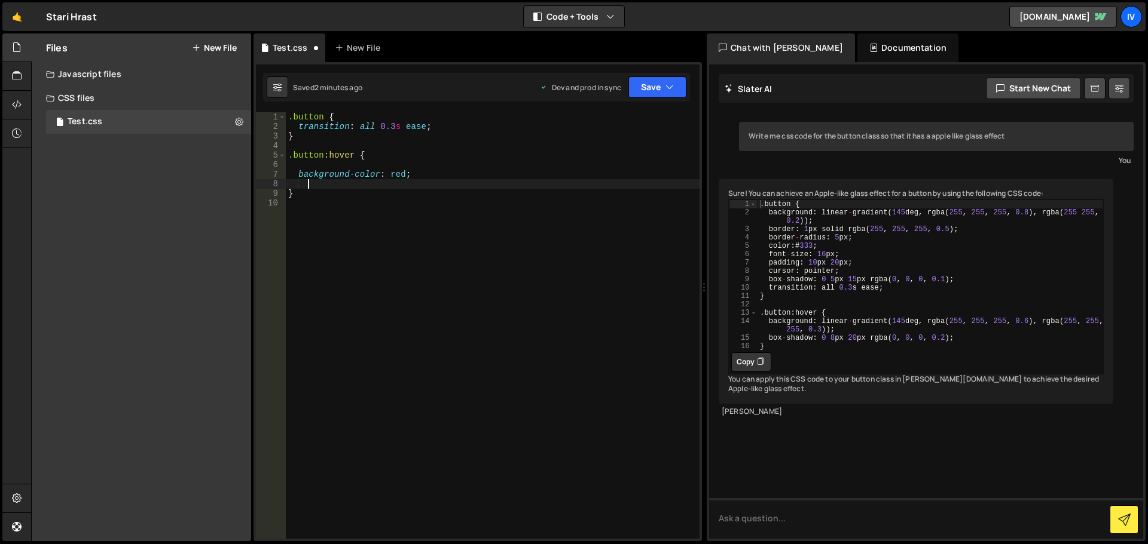
click at [409, 184] on div ".button { transition : all 0.3 s ease ; } .button :hover { background-color : r…" at bounding box center [493, 335] width 414 height 446
type textarea "transform: translateY(-10px) scale(1.03);"
type textarea "box-shadow: 0 20px 40px rgba(0, 0, 0, 0.2);"
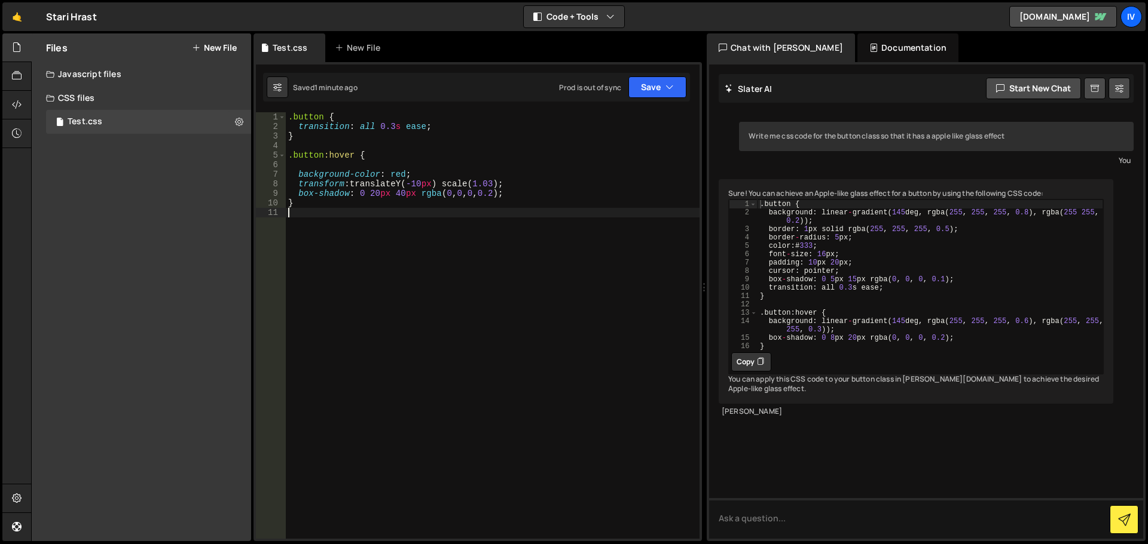
click at [452, 209] on div ".button { transition : all 0.3 s ease ; } .button :hover { background-color : r…" at bounding box center [493, 335] width 414 height 446
paste textarea "}"
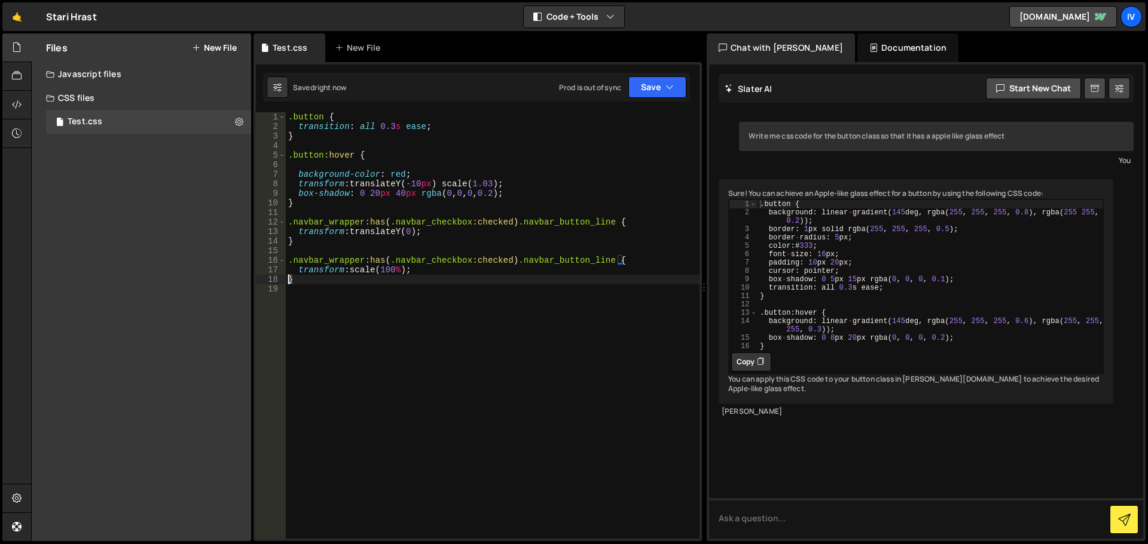
type textarea "}"
click at [450, 298] on div ".button { transition : all 0.3 s ease ; } .button :hover { background-color : r…" at bounding box center [493, 335] width 414 height 446
click at [455, 260] on div ".button { transition : all 0.3 s ease ; } .button :hover { background-color : r…" at bounding box center [493, 335] width 414 height 446
click at [446, 270] on div ".button { transition : all 0.3 s ease ; } .button :hover { background-color : r…" at bounding box center [493, 335] width 414 height 446
click at [421, 279] on div ".button { transition : all 0.3 s ease ; } .button :hover { background-color : r…" at bounding box center [493, 335] width 414 height 446
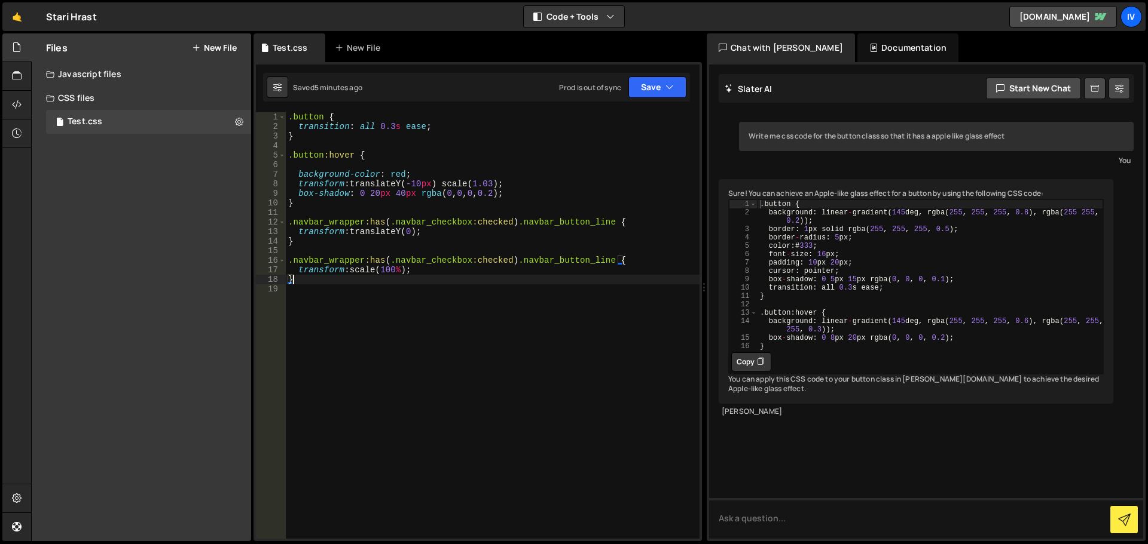
click at [440, 271] on div ".button { transition : all 0.3 s ease ; } .button :hover { background-color : r…" at bounding box center [493, 335] width 414 height 446
drag, startPoint x: 426, startPoint y: 270, endPoint x: 393, endPoint y: 271, distance: 32.3
click at [393, 271] on div ".button { transition : all 0.3 s ease ; } .button :hover { background-color : r…" at bounding box center [493, 335] width 414 height 446
click at [392, 271] on div ".button { transition : all 0.3 s ease ; } .button :hover { background-color : r…" at bounding box center [493, 325] width 414 height 427
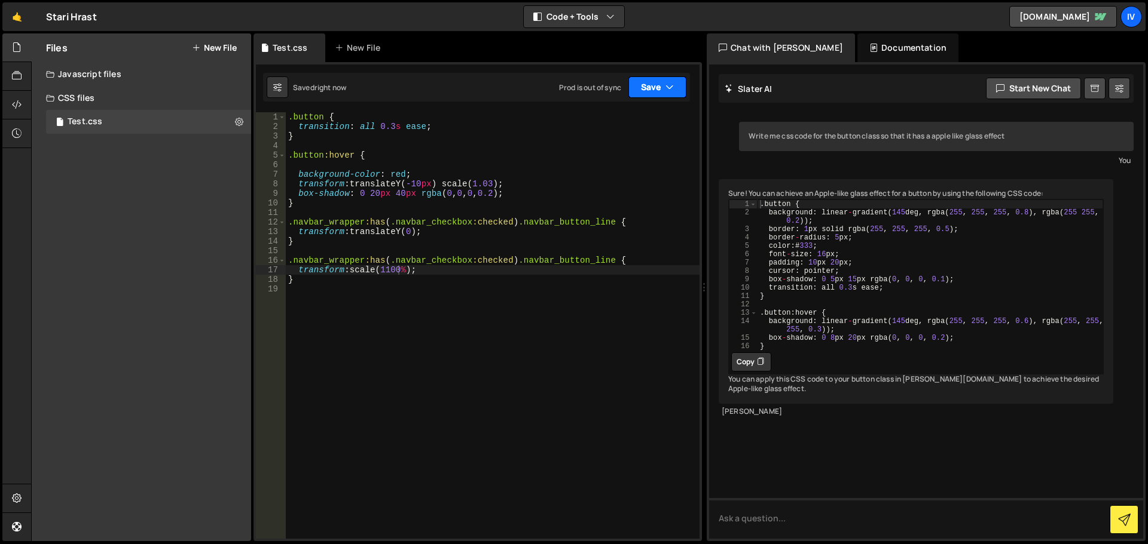
click at [641, 87] on button "Save" at bounding box center [657, 88] width 58 height 22
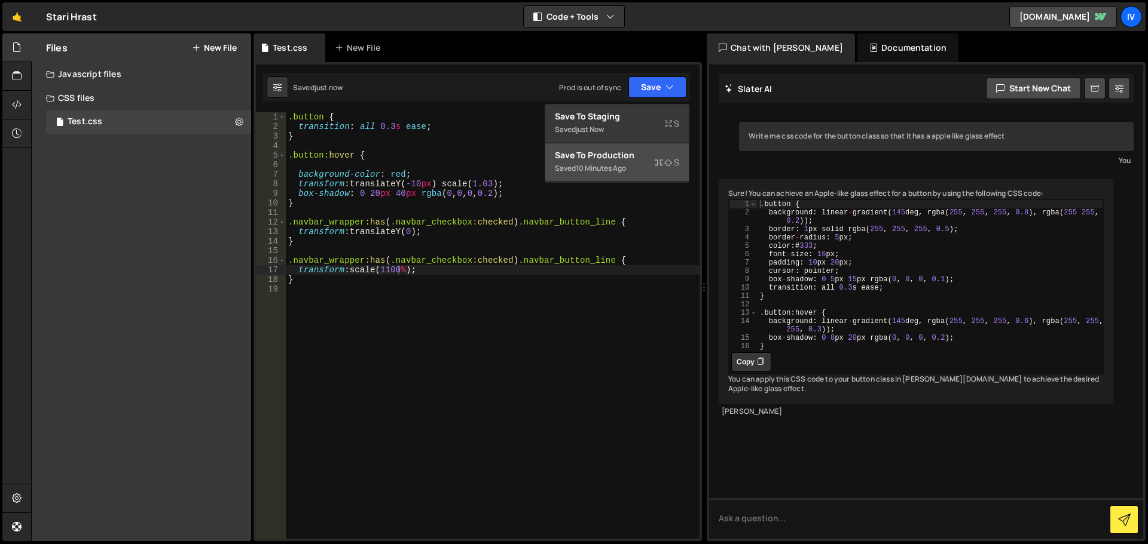
click at [593, 157] on div "Save to Production S" at bounding box center [617, 155] width 124 height 12
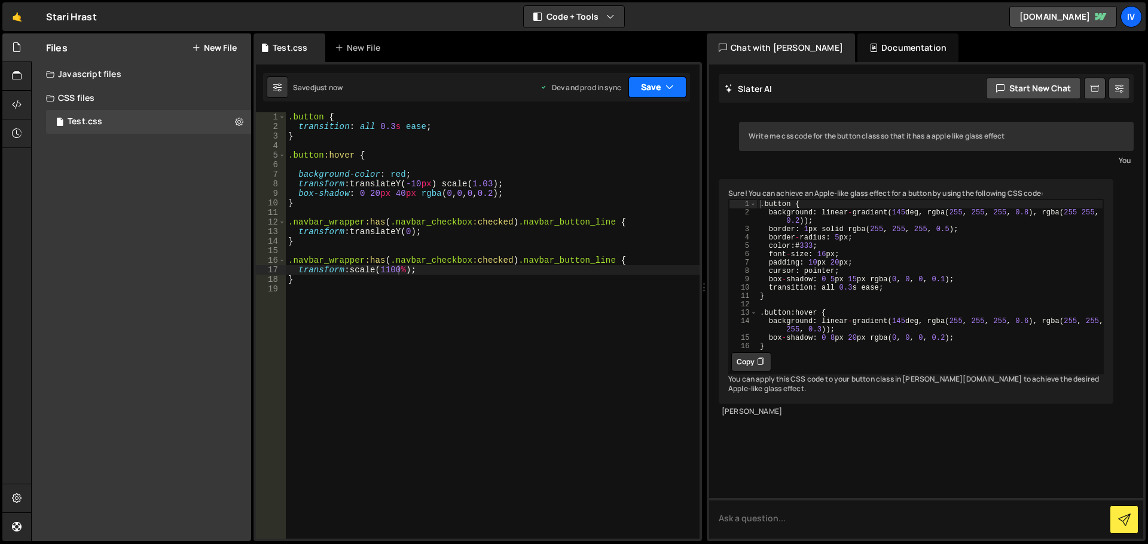
click at [634, 88] on button "Save" at bounding box center [657, 88] width 58 height 22
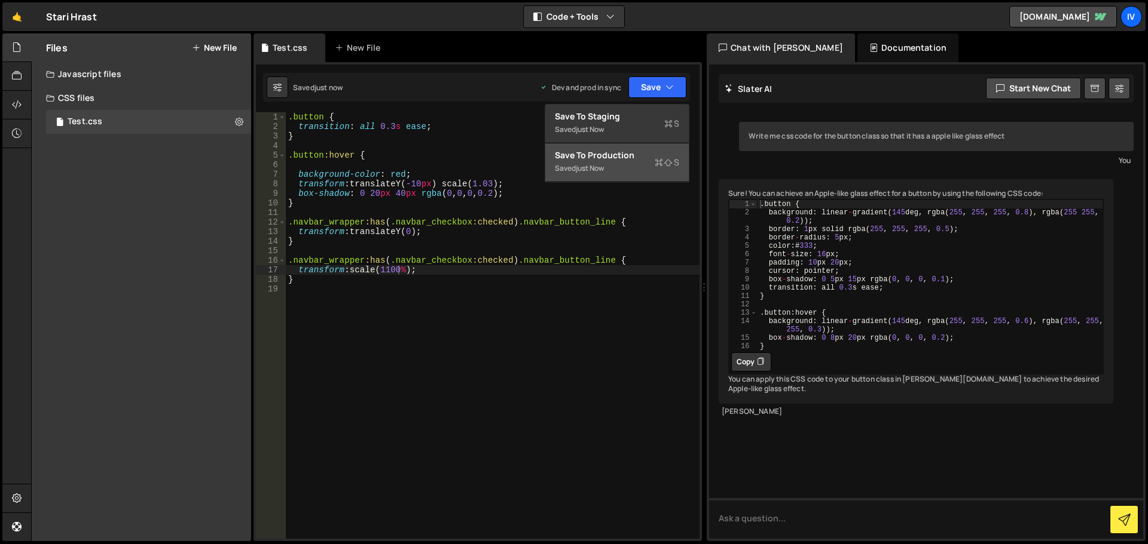
click at [639, 156] on div "Save to Production S" at bounding box center [617, 155] width 124 height 12
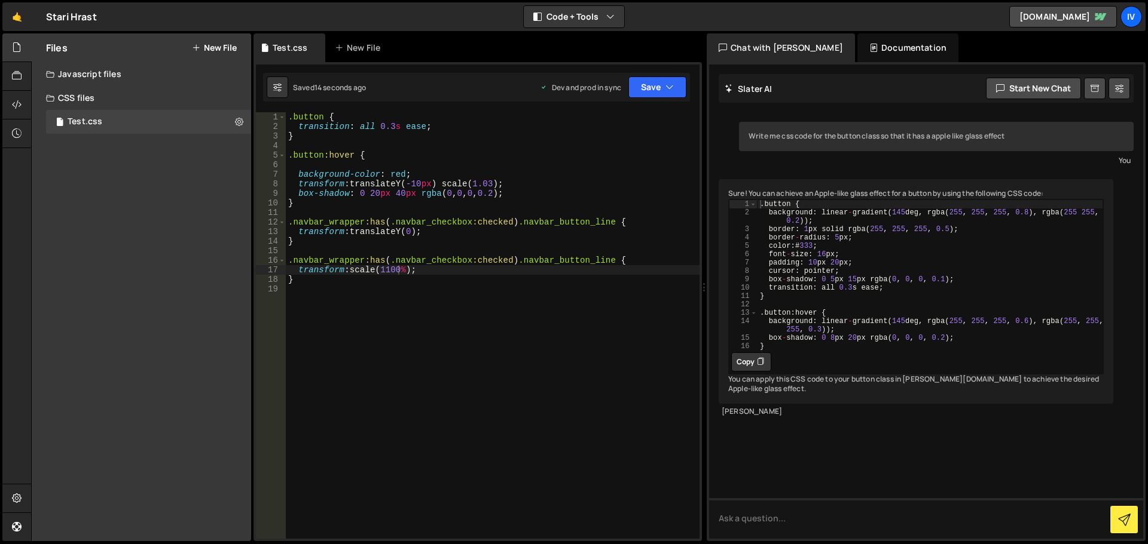
click at [476, 279] on div ".button { transition : all 0.3 s ease ; } .button :hover { background-color : r…" at bounding box center [493, 335] width 414 height 446
click at [400, 279] on div ".button { transition : all 0.3 s ease ; } .button :hover { background-color : r…" at bounding box center [493, 335] width 414 height 446
click at [396, 272] on div ".button { transition : all 0.3 s ease ; } .button :hover { background-color : r…" at bounding box center [493, 335] width 414 height 446
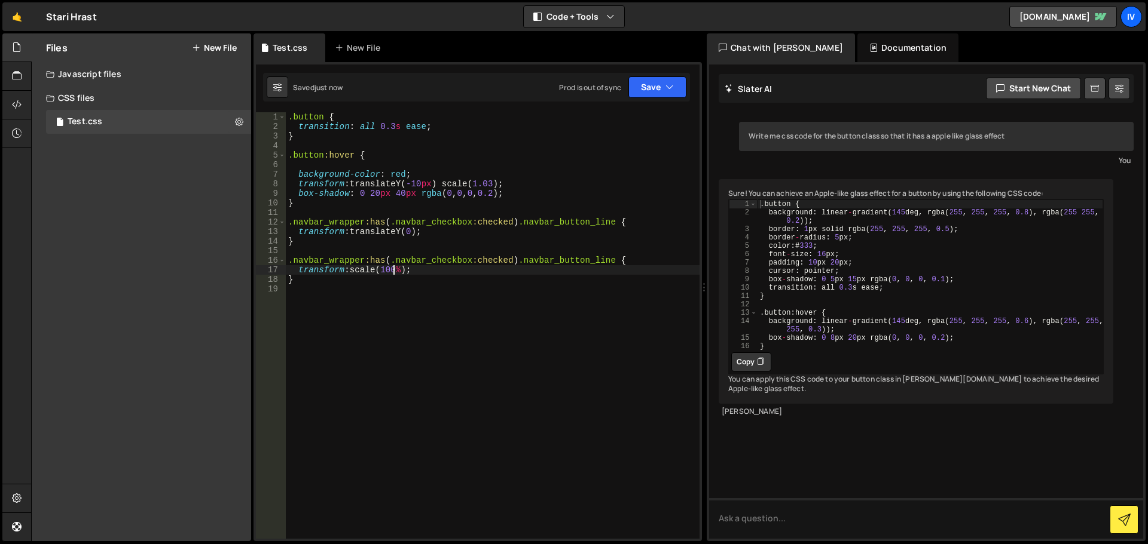
click at [414, 230] on div ".button { transition : all 0.3 s ease ; } .button :hover { background-color : r…" at bounding box center [493, 335] width 414 height 446
type textarea "transform: translateY(50);"
click at [659, 80] on button "Save" at bounding box center [657, 88] width 58 height 22
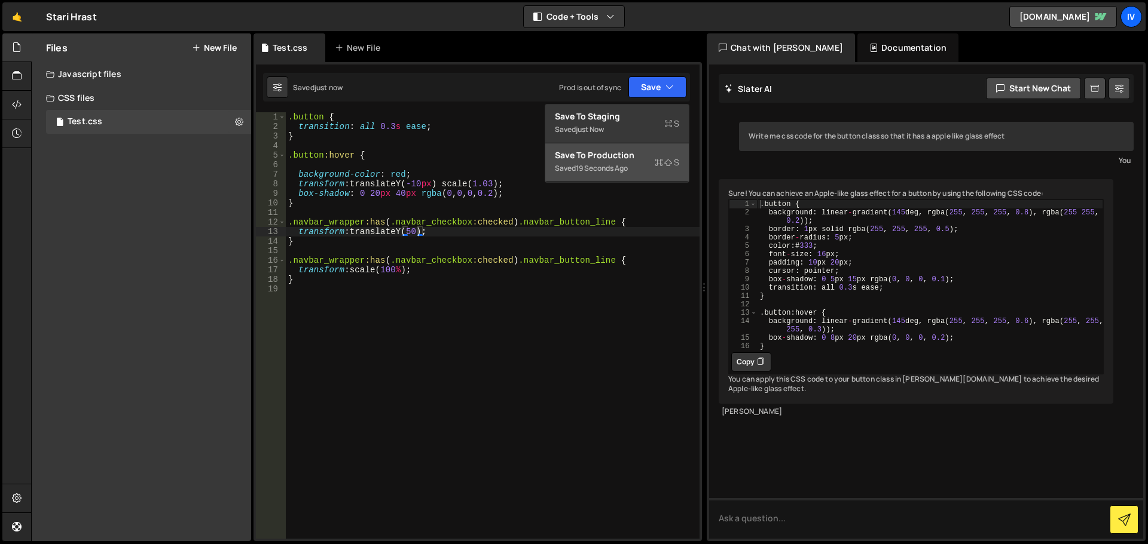
click at [656, 159] on icon at bounding box center [658, 163] width 8 height 12
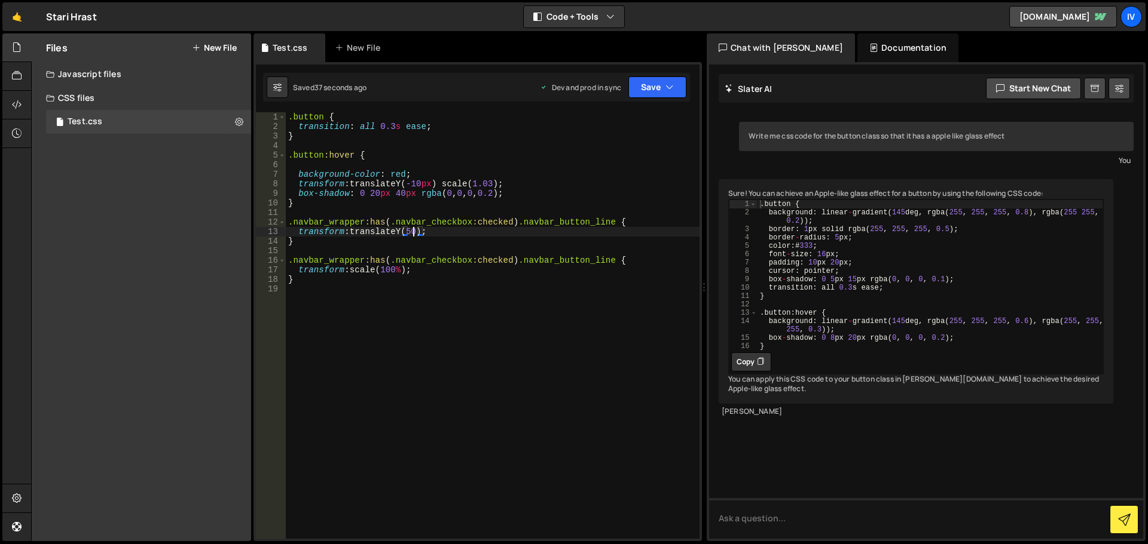
click at [413, 230] on div ".button { transition : all 0.3 s ease ; } .button :hover { background-color : r…" at bounding box center [493, 335] width 414 height 446
click at [415, 232] on div ".button { transition : all 0.3 s ease ; } .button :hover { background-color : r…" at bounding box center [493, 335] width 414 height 446
click at [475, 310] on div ".button { transition : all 0.3 s ease ; } .button :hover { background-color : r…" at bounding box center [493, 335] width 414 height 446
paste textarea "</style>"
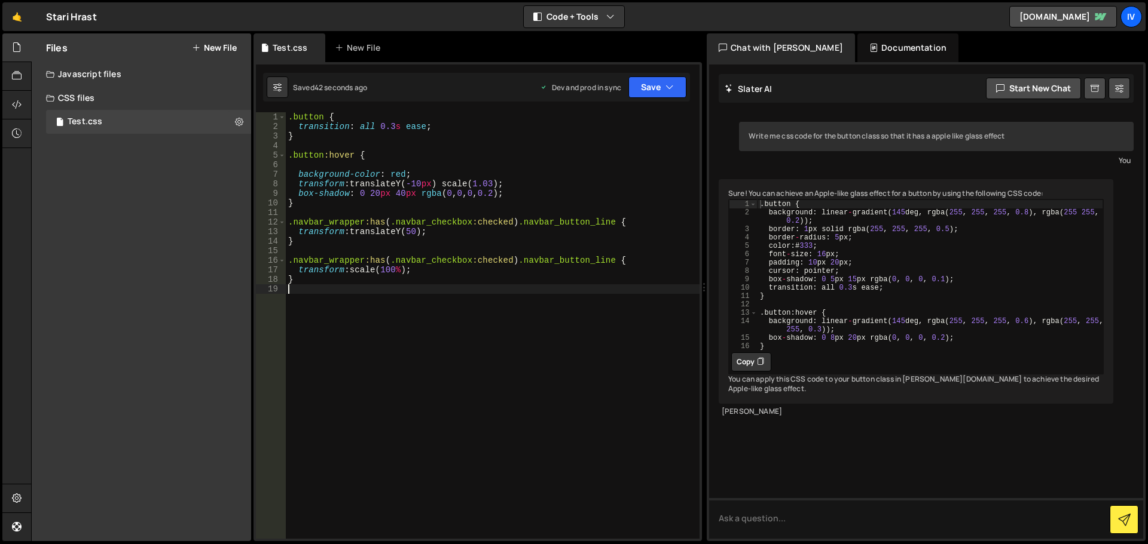
type textarea "</style>"
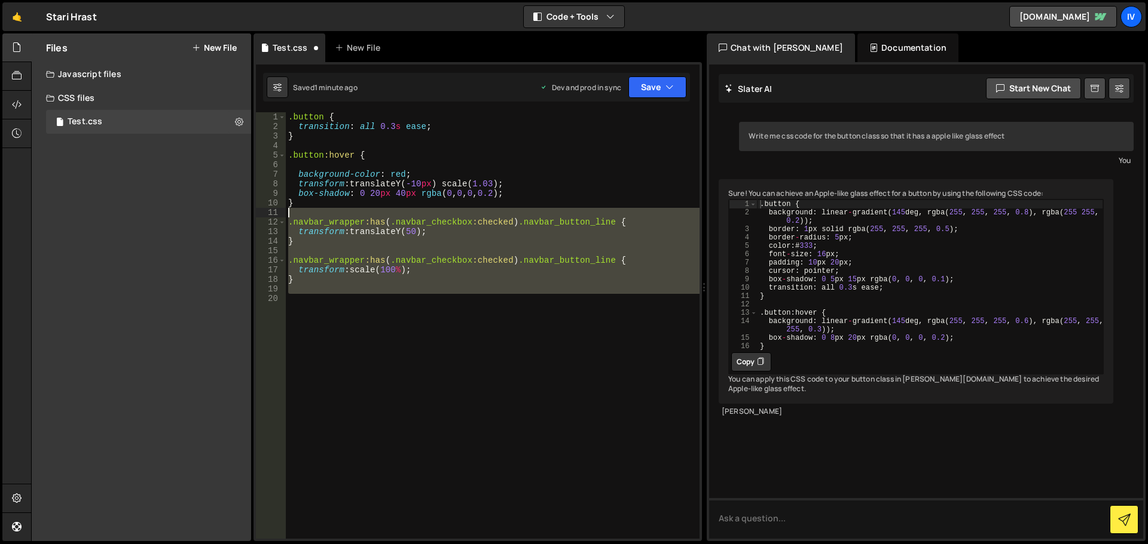
drag, startPoint x: 445, startPoint y: 307, endPoint x: 222, endPoint y: 214, distance: 241.4
click at [222, 214] on div "Files New File Javascript files CSS files Test.css 0 Copy share link Edit File …" at bounding box center [589, 287] width 1116 height 509
type textarea ".navbar_wrapper:has(.navbar_checkbox:checked) .navbar_button_line {"
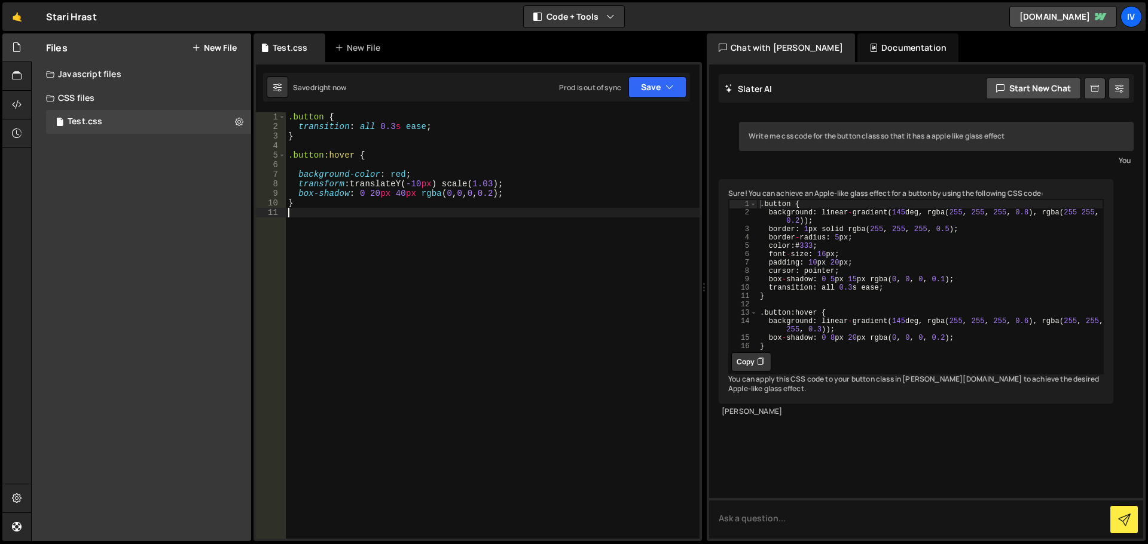
click at [426, 251] on div ".button { transition : all 0.3 s ease ; } .button :hover { background-color : r…" at bounding box center [493, 335] width 414 height 446
click at [409, 222] on div ".button { transition : all 0.3 s ease ; } .button :hover { background-color : r…" at bounding box center [493, 335] width 414 height 446
paste textarea "</style>"
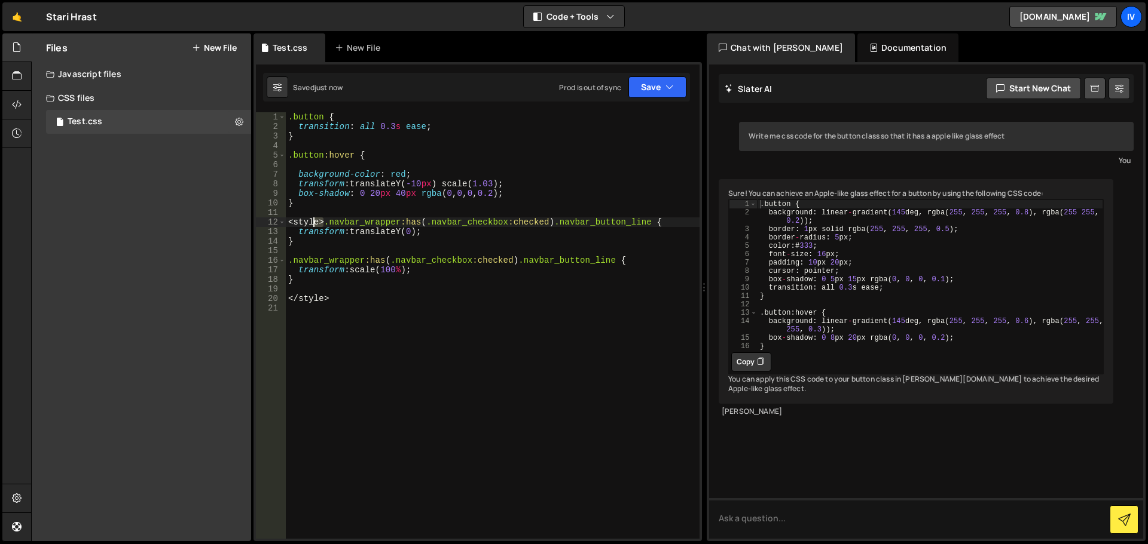
drag, startPoint x: 323, startPoint y: 220, endPoint x: 249, endPoint y: 235, distance: 75.6
click at [249, 235] on div "Files New File Javascript files CSS files Test.css 0 Copy share link Edit File …" at bounding box center [589, 287] width 1116 height 509
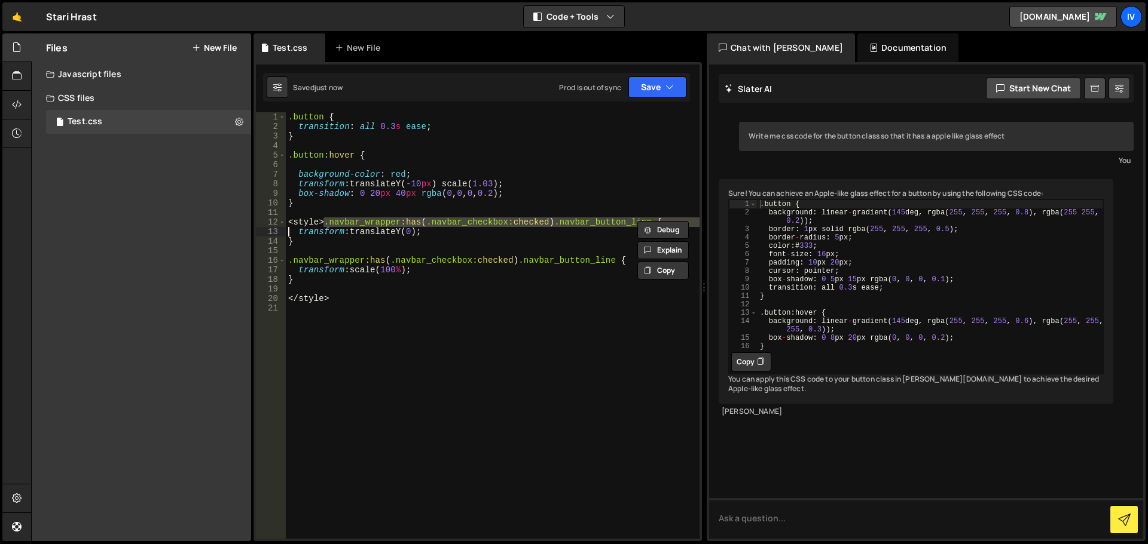
click at [322, 226] on div ".button { transition : all 0.3 s ease ; } .button :hover { background-color : r…" at bounding box center [493, 325] width 414 height 427
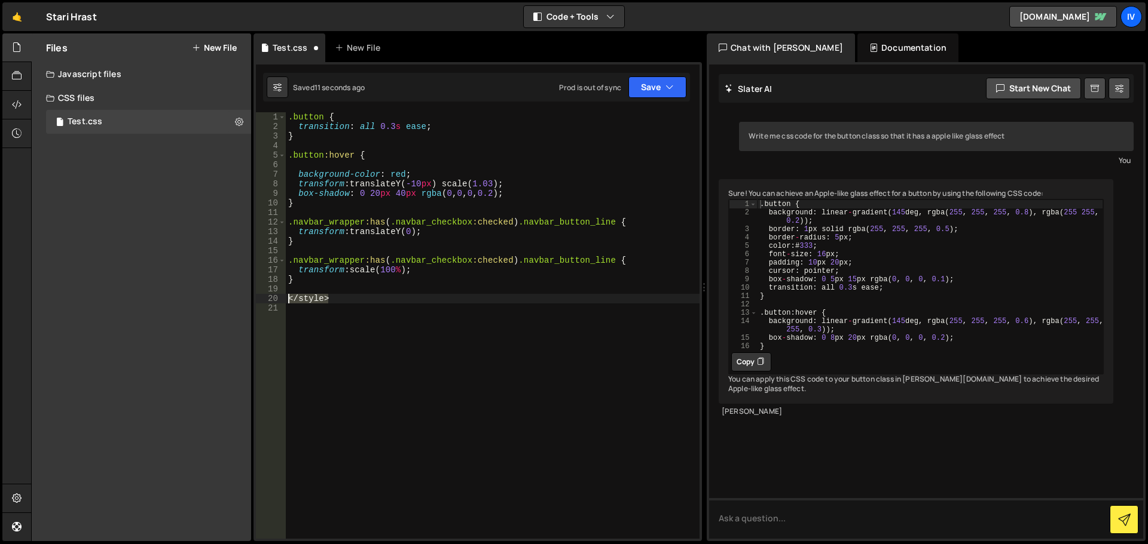
drag, startPoint x: 347, startPoint y: 294, endPoint x: 279, endPoint y: 299, distance: 67.7
click at [279, 299] on div ".navbar_wrapper:has(.navbar_checkbox:checked) .navbar_button_line { 1 2 3 4 5 6…" at bounding box center [477, 325] width 443 height 427
type textarea "</style>"
click at [405, 233] on div ".button { transition : all 0.3 s ease ; } .button :hover { background-color : r…" at bounding box center [493, 335] width 414 height 446
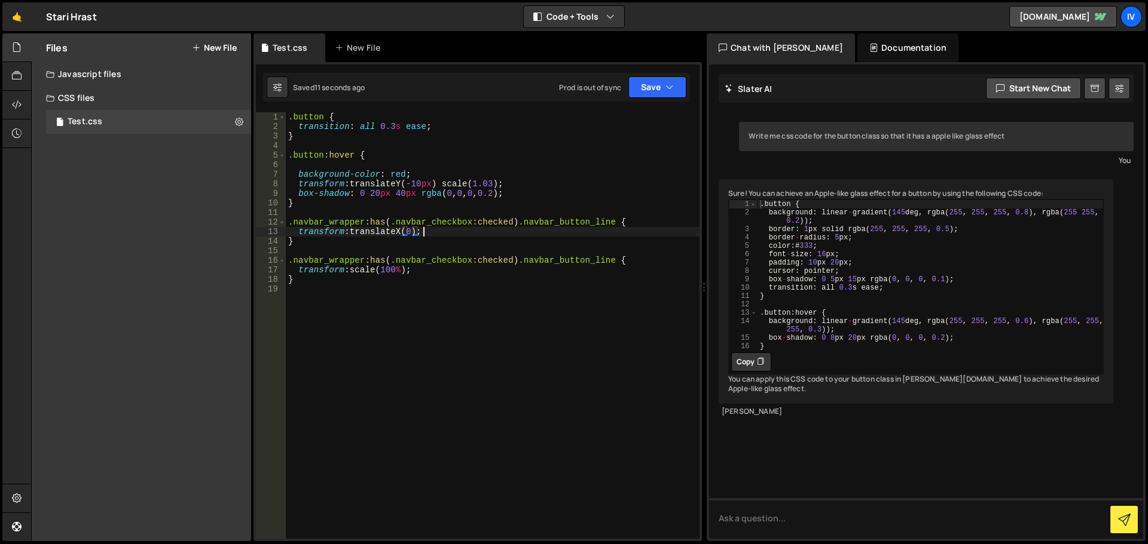
click at [466, 235] on div ".button { transition : all 0.3 s ease ; } .button :hover { background-color : r…" at bounding box center [493, 335] width 414 height 446
click at [405, 227] on div ".button { transition : all 0.3 s ease ; } .button :hover { background-color : r…" at bounding box center [493, 335] width 414 height 446
click at [401, 232] on div ".button { transition : all 0.3 s ease ; } .button :hover { background-color : r…" at bounding box center [493, 335] width 414 height 446
click at [437, 277] on div ".button { transition : all 0.3 s ease ; } .button :hover { background-color : r…" at bounding box center [493, 335] width 414 height 446
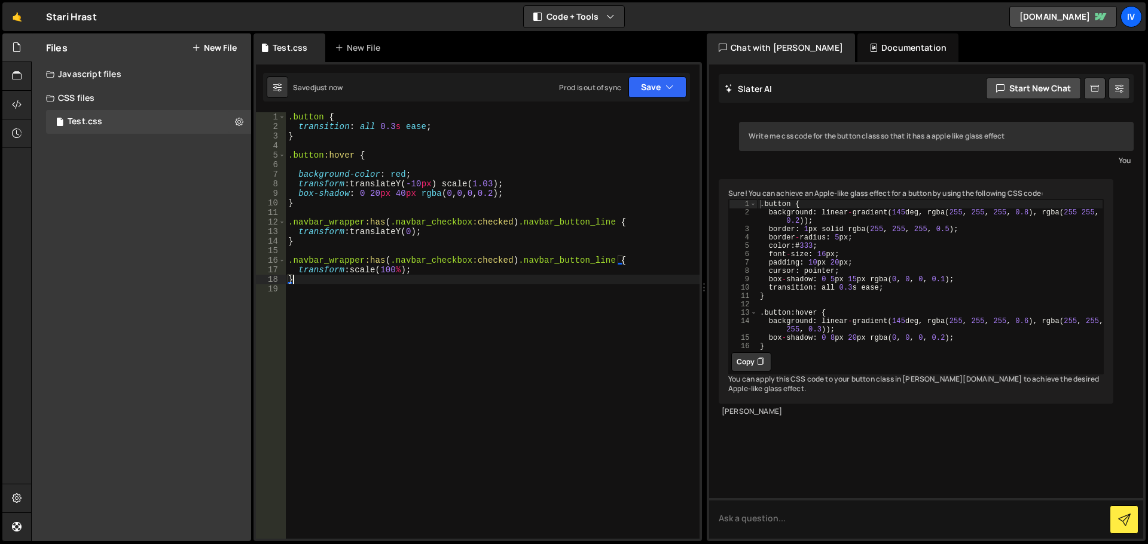
type textarea "}"
click at [418, 343] on div ".button { transition : all 0.3 s ease ; } .button :hover { background-color : r…" at bounding box center [493, 335] width 414 height 446
paste textarea "</style>"
type textarea "</style>"
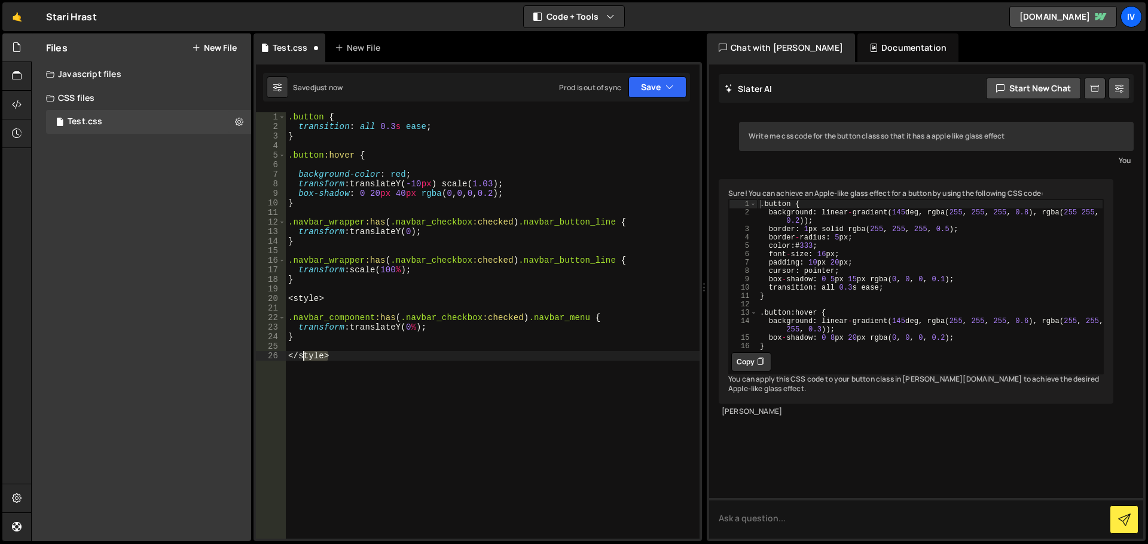
drag, startPoint x: 420, startPoint y: 355, endPoint x: 279, endPoint y: 360, distance: 140.5
click at [279, 360] on div "</style> 1 2 3 4 5 6 7 8 9 10 11 12 13 14 15 16 17 18 19 20 21 22 23 24 25 26 .…" at bounding box center [477, 325] width 443 height 427
drag, startPoint x: 328, startPoint y: 296, endPoint x: 278, endPoint y: 295, distance: 49.6
click at [278, 295] on div "1 2 3 4 5 6 7 8 9 10 11 12 13 14 15 16 17 18 19 20 21 22 23 24 25 26 .button { …" at bounding box center [477, 325] width 443 height 427
type textarea "<style>"
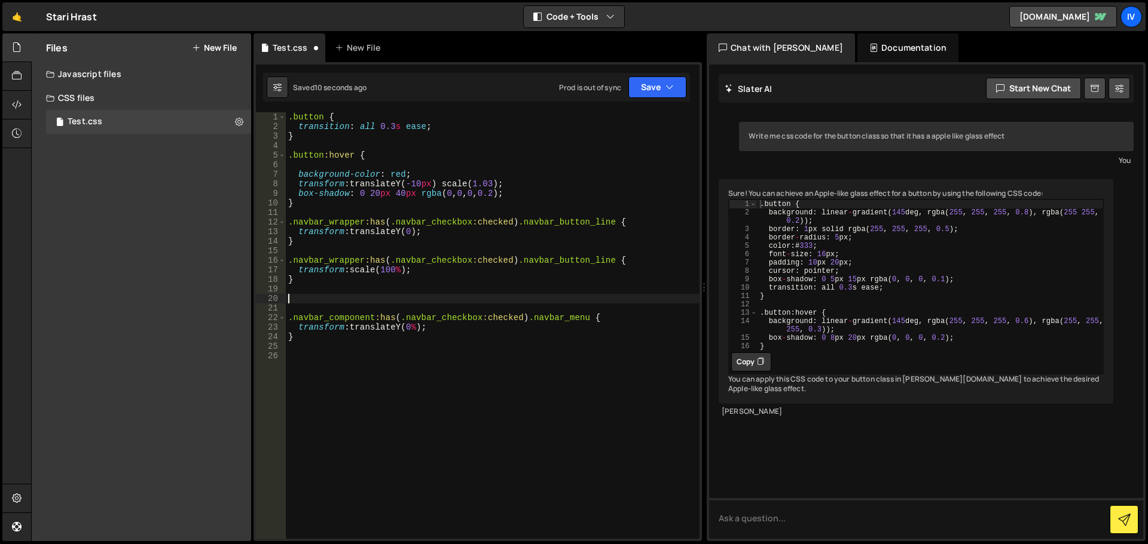
click at [445, 282] on div ".button { transition : all 0.3 s ease ; } .button :hover { background-color : r…" at bounding box center [493, 335] width 414 height 446
click at [399, 313] on div ".button { transition : all 0.3 s ease ; } .button :hover { background-color : r…" at bounding box center [493, 335] width 414 height 446
click at [406, 310] on div ".button { transition : all 0.3 s ease ; } .button :hover { background-color : r…" at bounding box center [493, 335] width 414 height 446
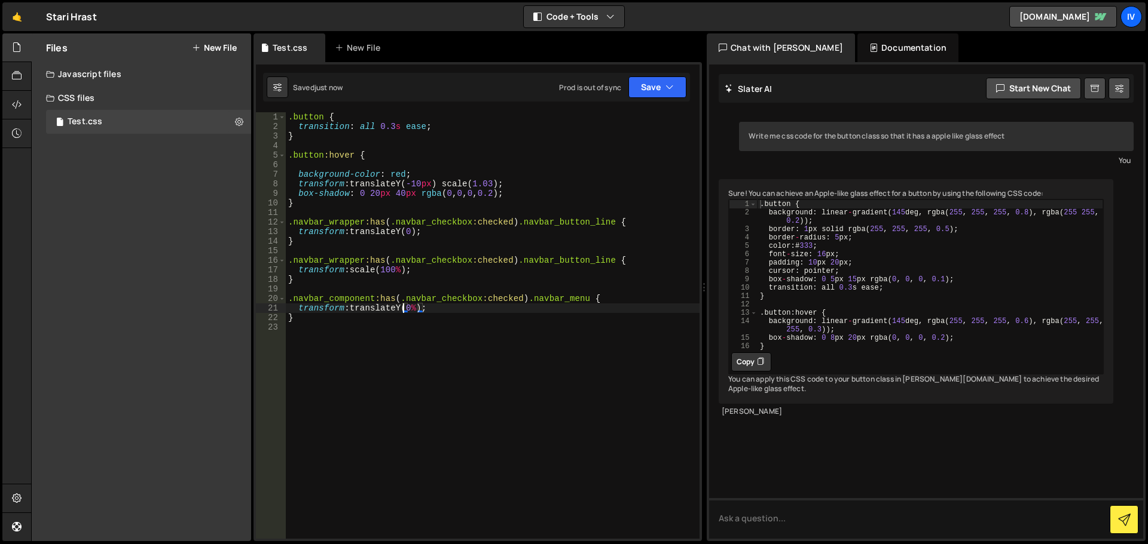
click at [405, 307] on div ".button { transition : all 0.3 s ease ; } .button :hover { background-color : r…" at bounding box center [493, 335] width 414 height 446
click at [678, 87] on button "Save" at bounding box center [657, 88] width 58 height 22
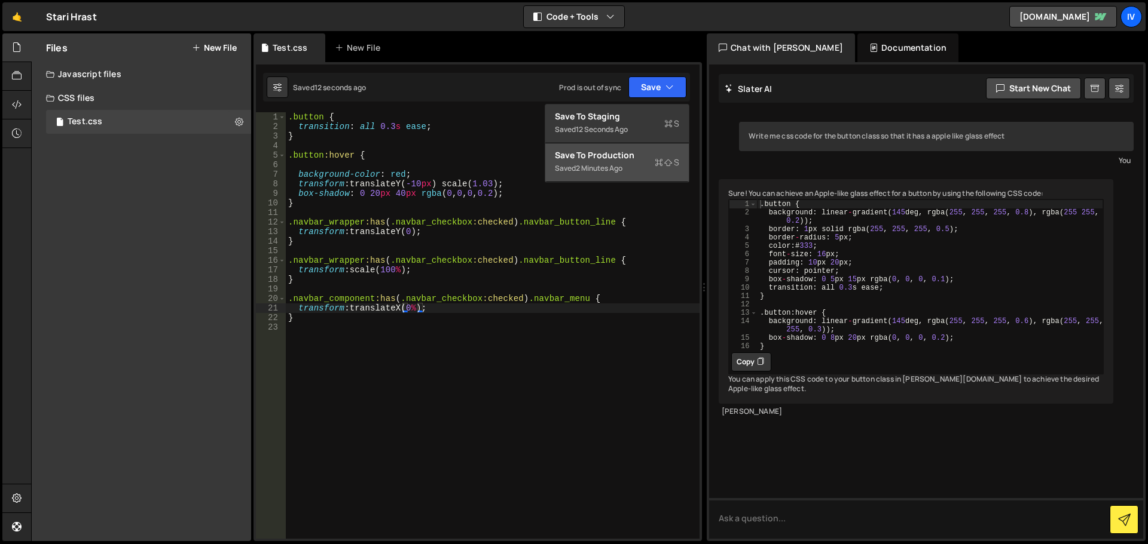
click at [610, 157] on div "Save to Production S" at bounding box center [617, 155] width 124 height 12
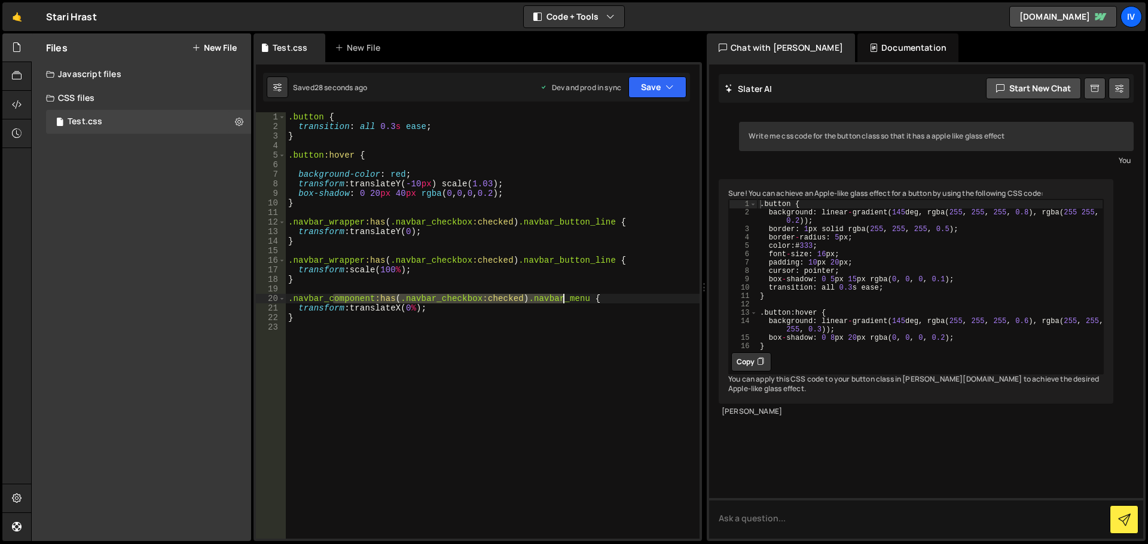
drag, startPoint x: 332, startPoint y: 300, endPoint x: 582, endPoint y: 304, distance: 249.9
click at [580, 304] on div ".button { transition : all 0.3 s ease ; } .button :hover { background-color : r…" at bounding box center [493, 335] width 414 height 446
click at [582, 304] on div ".button { transition : all 0.3 s ease ; } .button :hover { background-color : r…" at bounding box center [493, 325] width 414 height 427
click at [607, 301] on div ".button { transition : all 0.3 s ease ; } .button :hover { background-color : r…" at bounding box center [493, 335] width 414 height 446
click at [400, 310] on div ".button { transition : all 0.3 s ease ; } .button :hover { background-color : r…" at bounding box center [493, 335] width 414 height 446
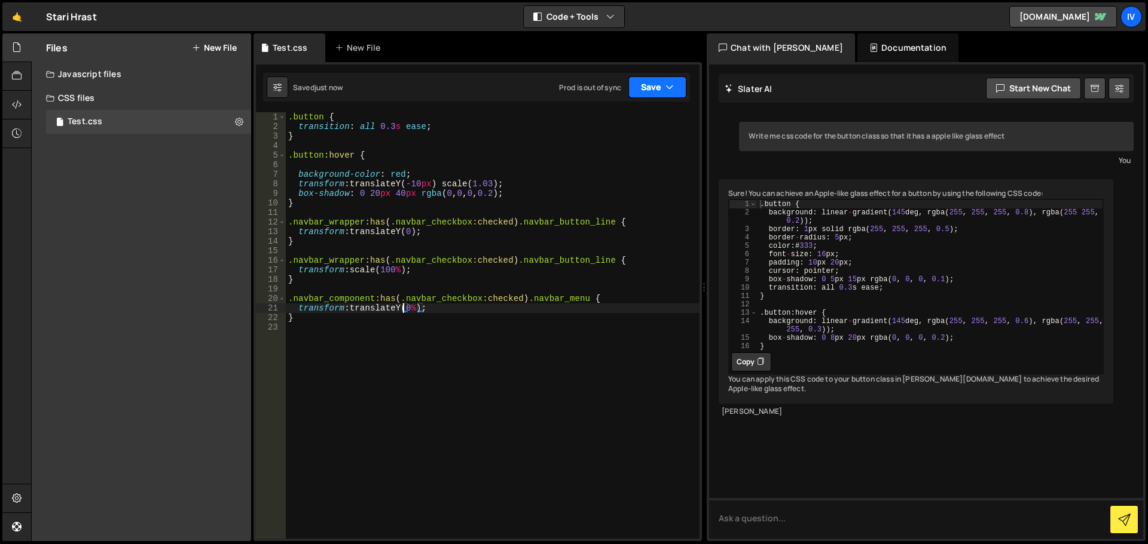
click at [647, 87] on button "Save" at bounding box center [657, 88] width 58 height 22
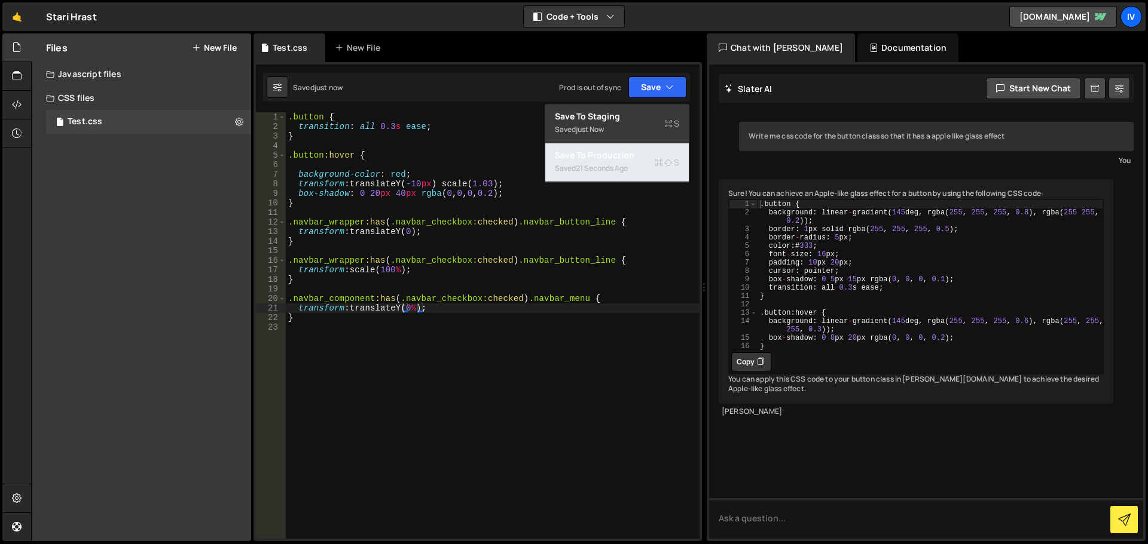
click at [623, 161] on div "Saved 21 seconds ago" at bounding box center [617, 168] width 124 height 14
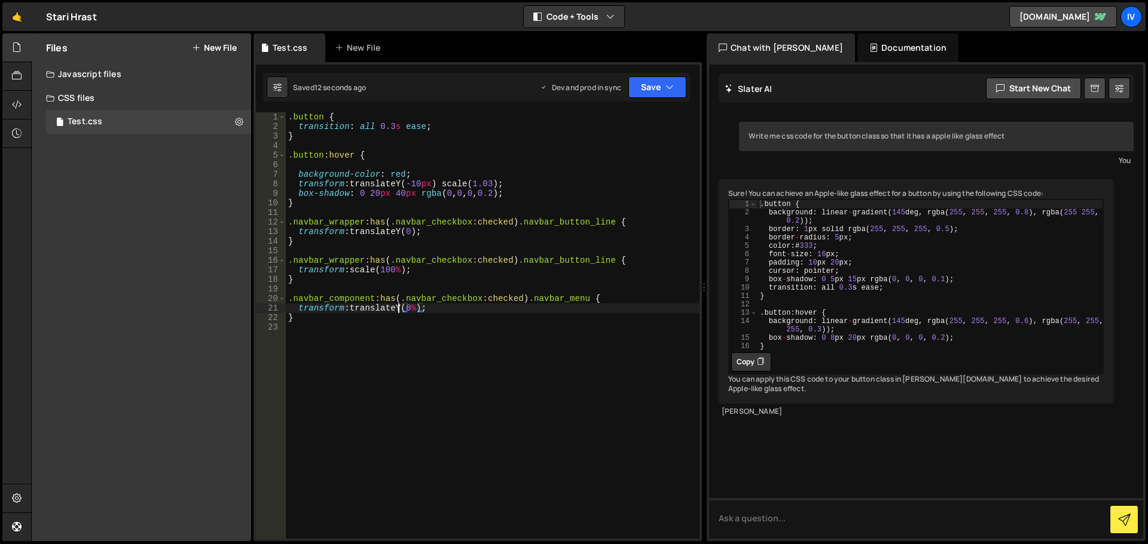
click at [399, 306] on div ".button { transition : all 0.3 s ease ; } .button :hover { background-color : r…" at bounding box center [493, 335] width 414 height 446
type textarea "transform: translateX(0%);"
click at [412, 328] on div ".button { transition : all 0.3 s ease ; } .button :hover { background-color : r…" at bounding box center [493, 335] width 414 height 446
click at [441, 310] on div ".button { transition : all 0.3 s ease ; } .button :hover { background-color : r…" at bounding box center [493, 335] width 414 height 446
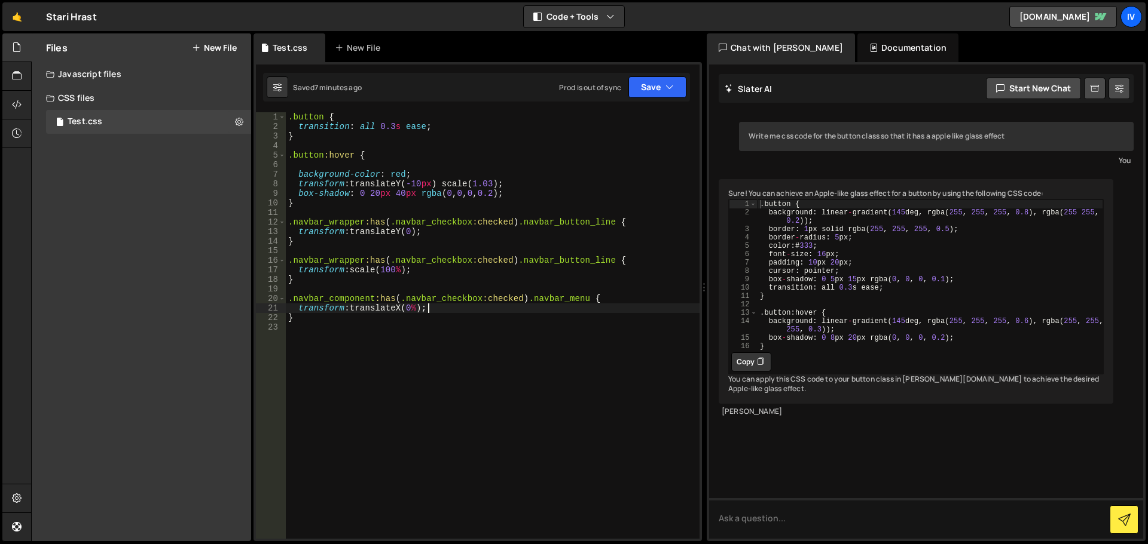
click at [402, 309] on div ".button { transition : all 0.3 s ease ; } .button :hover { background-color : r…" at bounding box center [493, 335] width 414 height 446
click at [408, 315] on div ".button { transition : all 0.3 s ease ; } .button :hover { background-color : r…" at bounding box center [493, 335] width 414 height 446
click at [412, 311] on div ".button { transition : all 0.3 s ease ; } .button :hover { background-color : r…" at bounding box center [493, 335] width 414 height 446
click at [637, 91] on button "Save" at bounding box center [657, 88] width 58 height 22
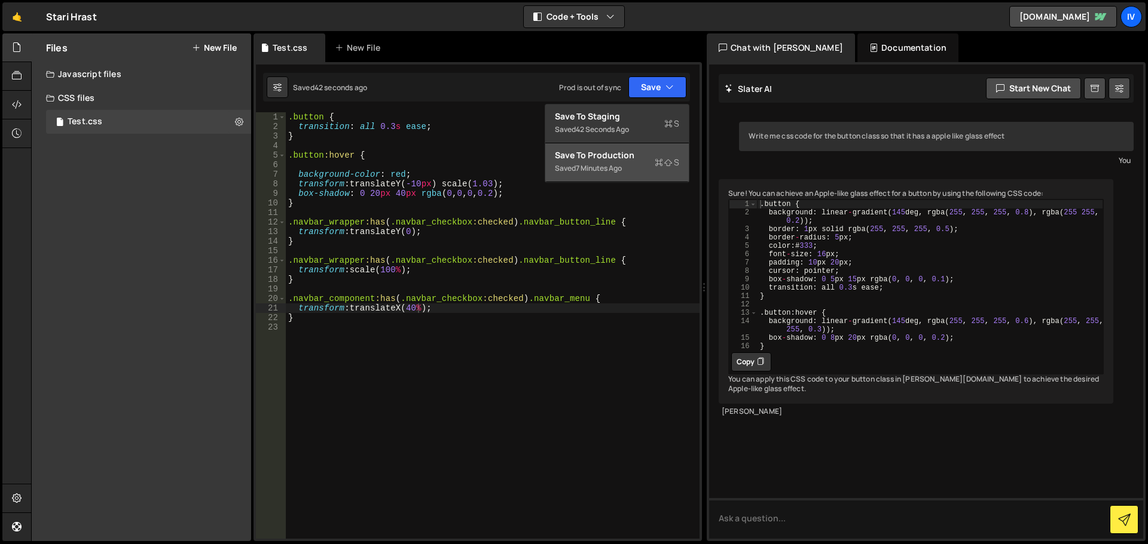
click at [625, 175] on div "Saved 7 minutes ago" at bounding box center [617, 168] width 124 height 14
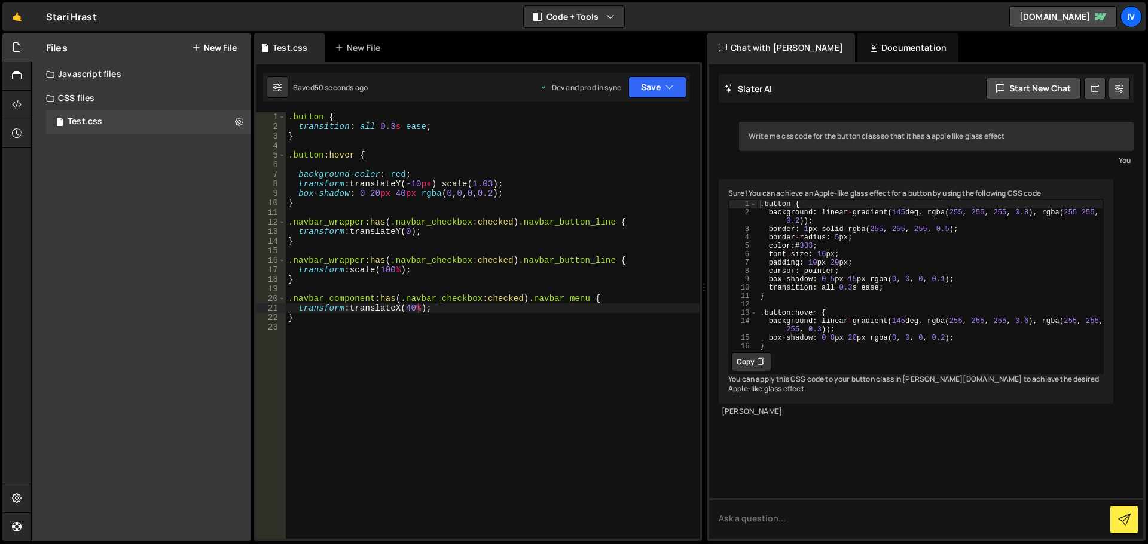
click at [414, 307] on div ".button { transition : all 0.3 s ease ; } .button :hover { background-color : r…" at bounding box center [493, 335] width 414 height 446
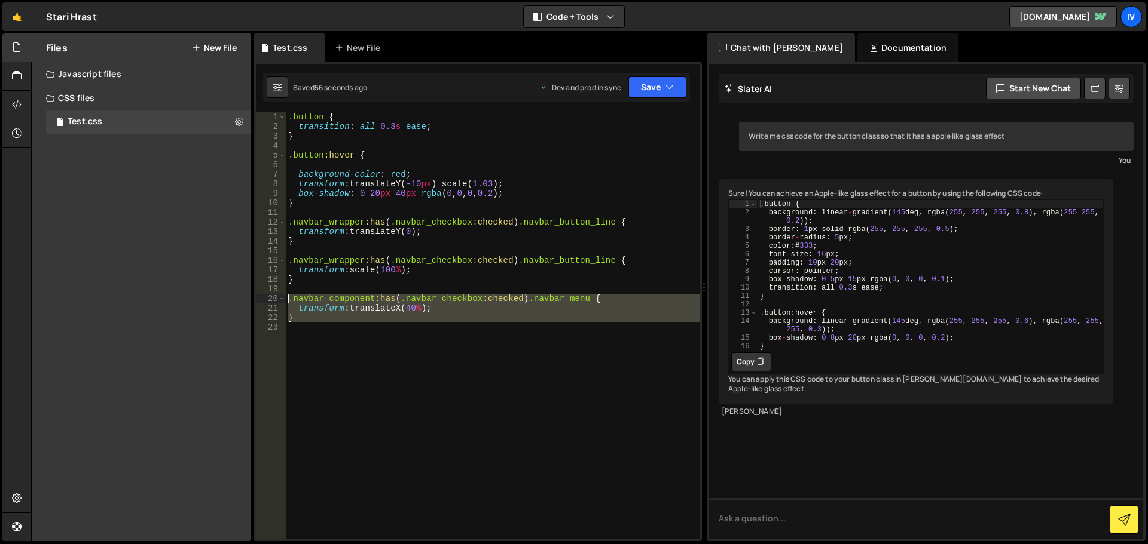
drag, startPoint x: 411, startPoint y: 356, endPoint x: 276, endPoint y: 298, distance: 147.0
click at [276, 298] on div "transform: translateX(40%); 1 2 3 4 5 6 7 8 9 10 11 12 13 14 15 16 17 18 19 20 …" at bounding box center [477, 325] width 443 height 427
type textarea ".navbar_component:has(.navbar_checkbox:checked) .navbar_menu { transform: trans…"
click at [436, 368] on div ".button { transition : all 0.3 s ease ; } .button :hover { background-color : r…" at bounding box center [493, 325] width 414 height 427
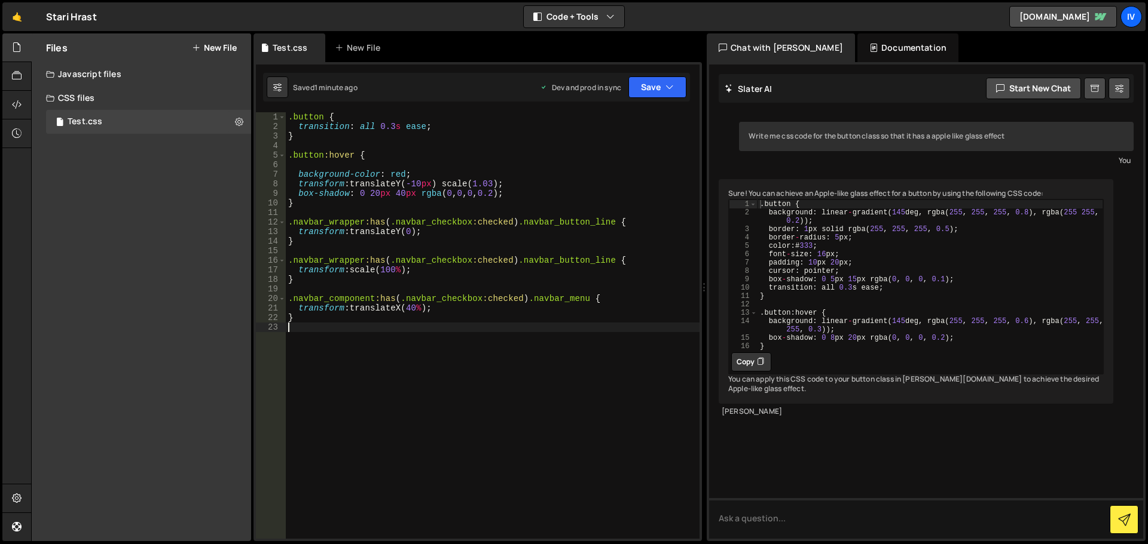
click at [408, 309] on div ".button { transition : all 0.3 s ease ; } .button :hover { background-color : r…" at bounding box center [493, 335] width 414 height 446
click at [445, 308] on div ".button { transition : all 0.3 s ease ; } .button :hover { background-color : r…" at bounding box center [493, 335] width 414 height 446
click at [519, 191] on div ".button { transition : all 0.3 s ease ; } .button :hover { background-color : r…" at bounding box center [493, 335] width 414 height 446
click at [665, 97] on div "Saved 29 minutes ago Prod is out of sync Upgrade to Edit Save Save to Staging S…" at bounding box center [476, 87] width 427 height 29
click at [666, 95] on button "Save" at bounding box center [657, 88] width 58 height 22
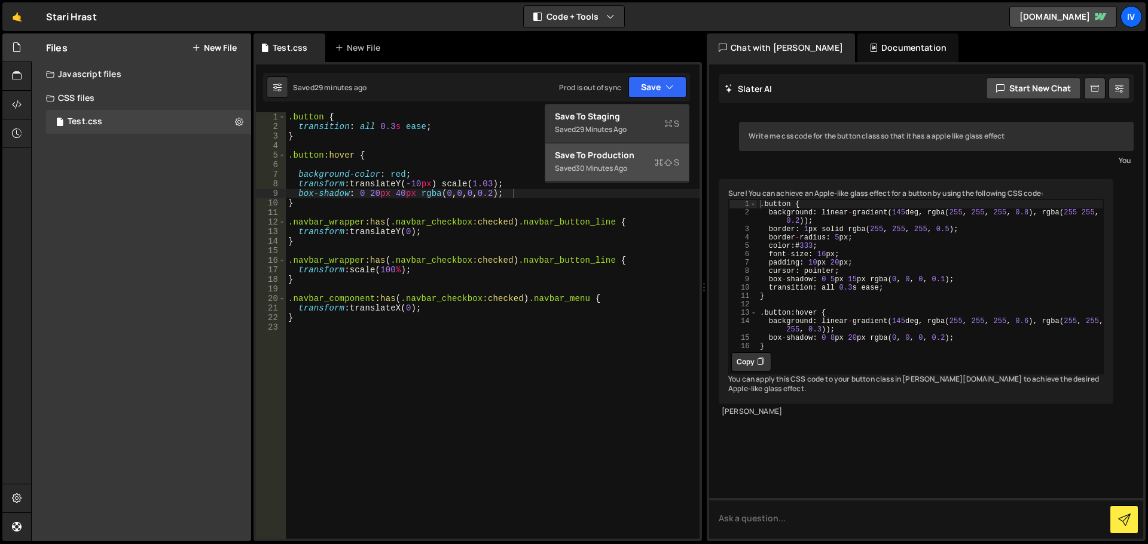
click at [593, 167] on div "30 minutes ago" at bounding box center [601, 168] width 51 height 10
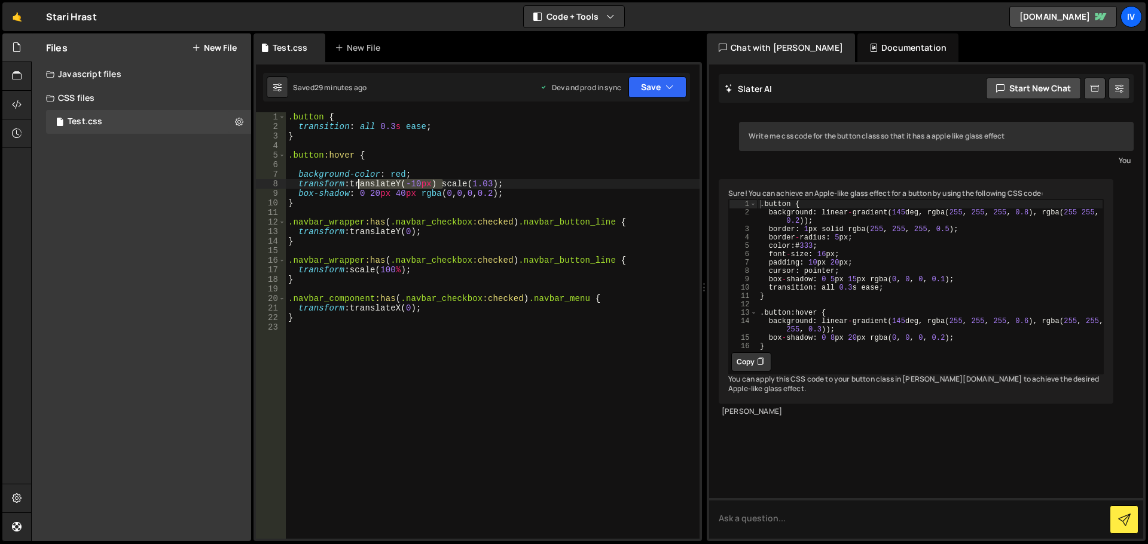
drag, startPoint x: 435, startPoint y: 183, endPoint x: 356, endPoint y: 181, distance: 78.9
click at [356, 181] on div ".button { transition : all 0.3 s ease ; } .button :hover { background-color : r…" at bounding box center [493, 335] width 414 height 446
type textarea "transform: scale(1.03);"
click at [650, 87] on button "Save" at bounding box center [657, 88] width 58 height 22
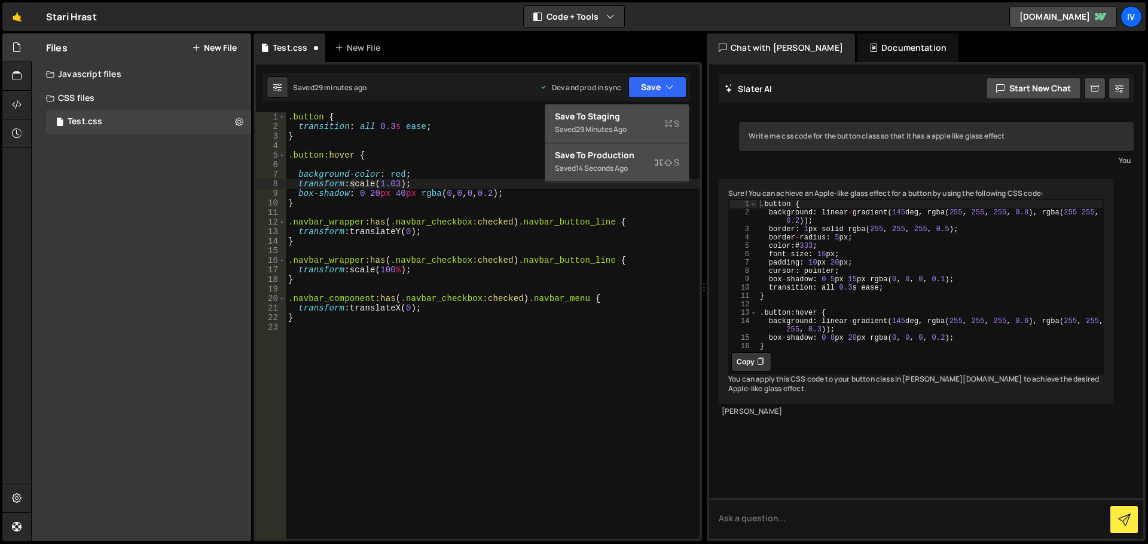
click at [629, 136] on div "Saved 29 minutes ago" at bounding box center [617, 130] width 124 height 14
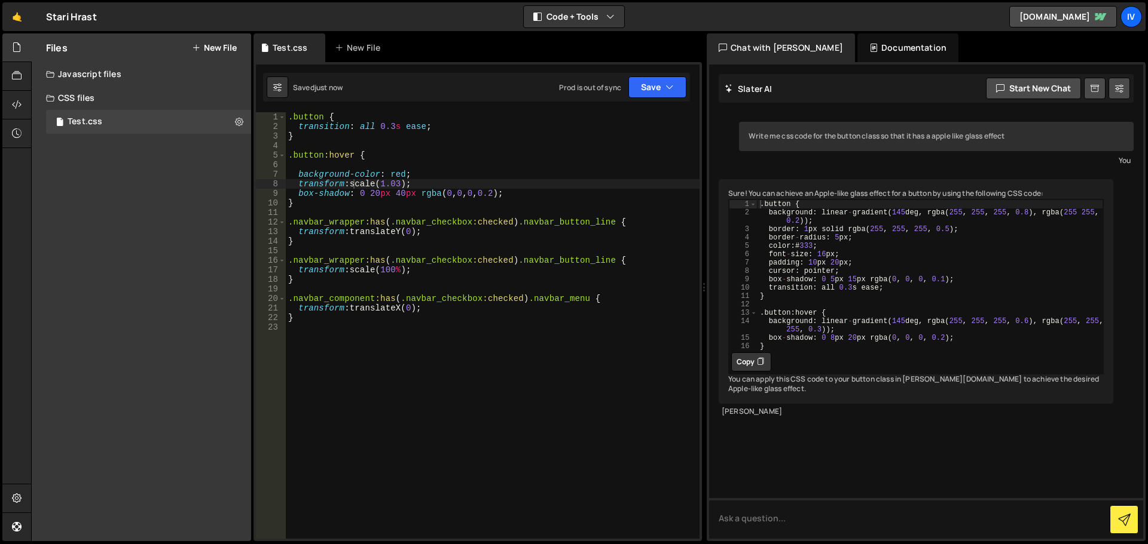
click at [402, 187] on div ".button { transition : all 0.3 s ease ; } .button :hover { background-color : r…" at bounding box center [493, 335] width 414 height 446
